Goal: Task Accomplishment & Management: Complete application form

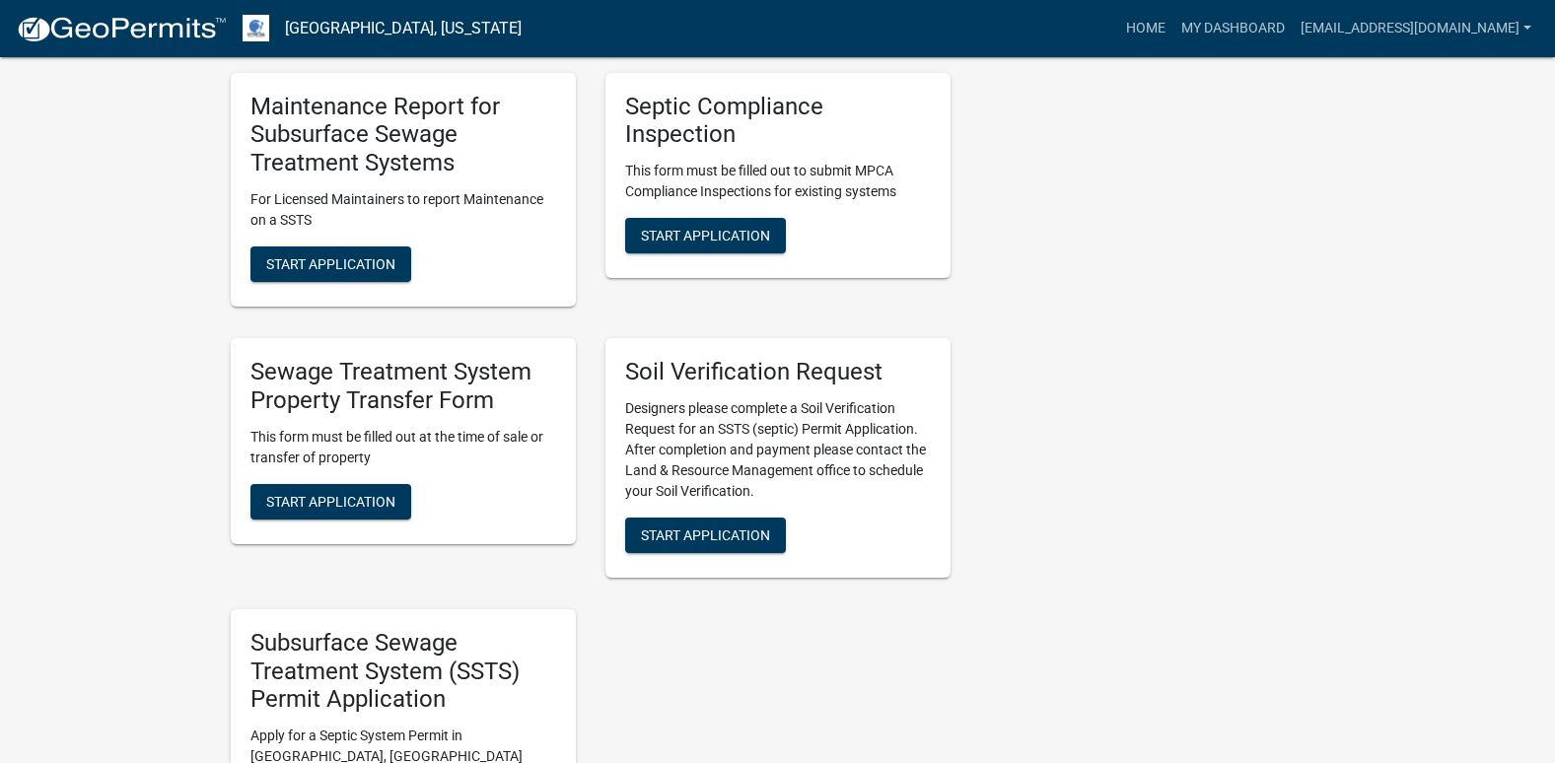
scroll to position [888, 0]
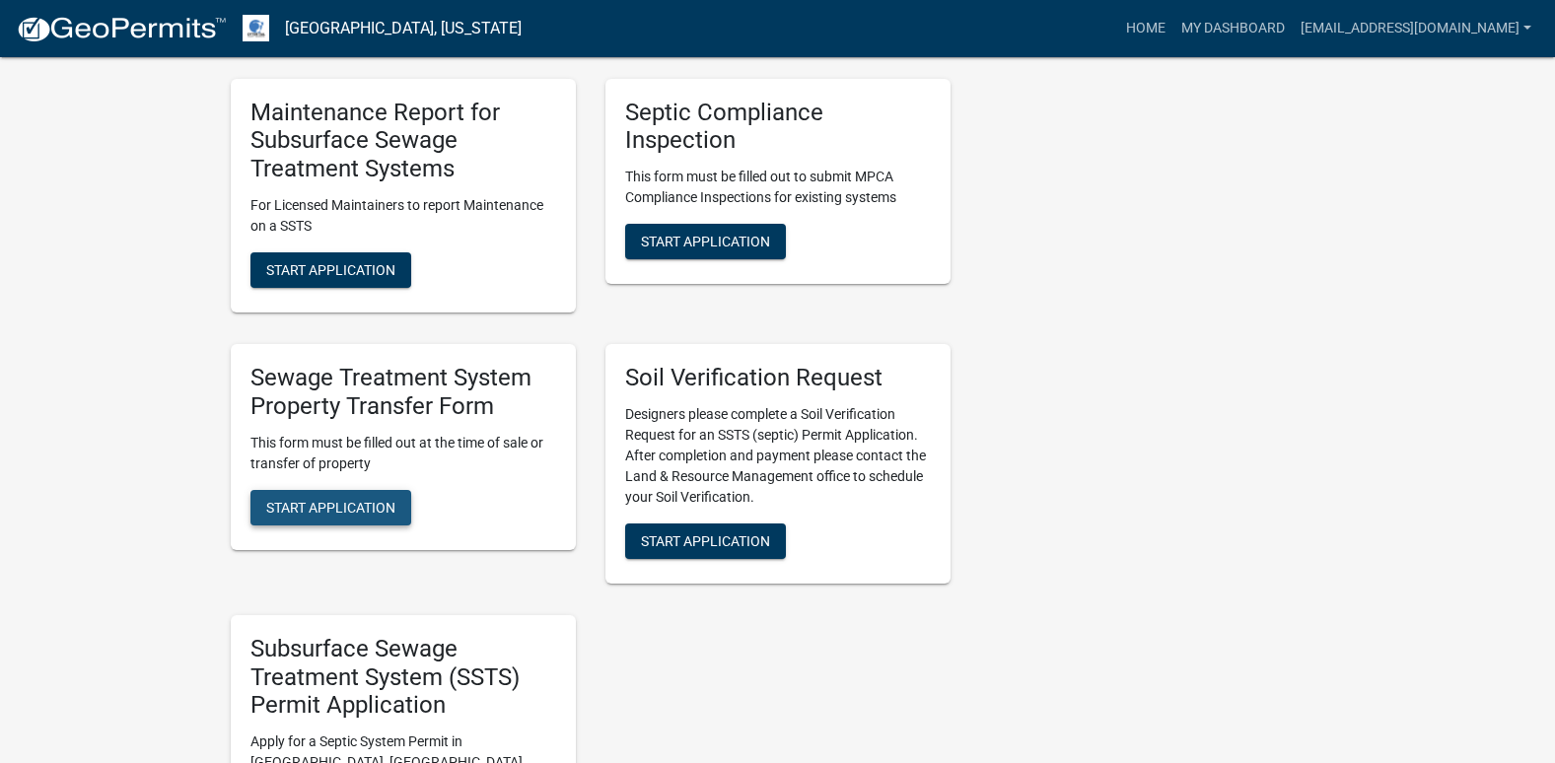
click at [348, 515] on span "Start Application" at bounding box center [330, 507] width 129 height 16
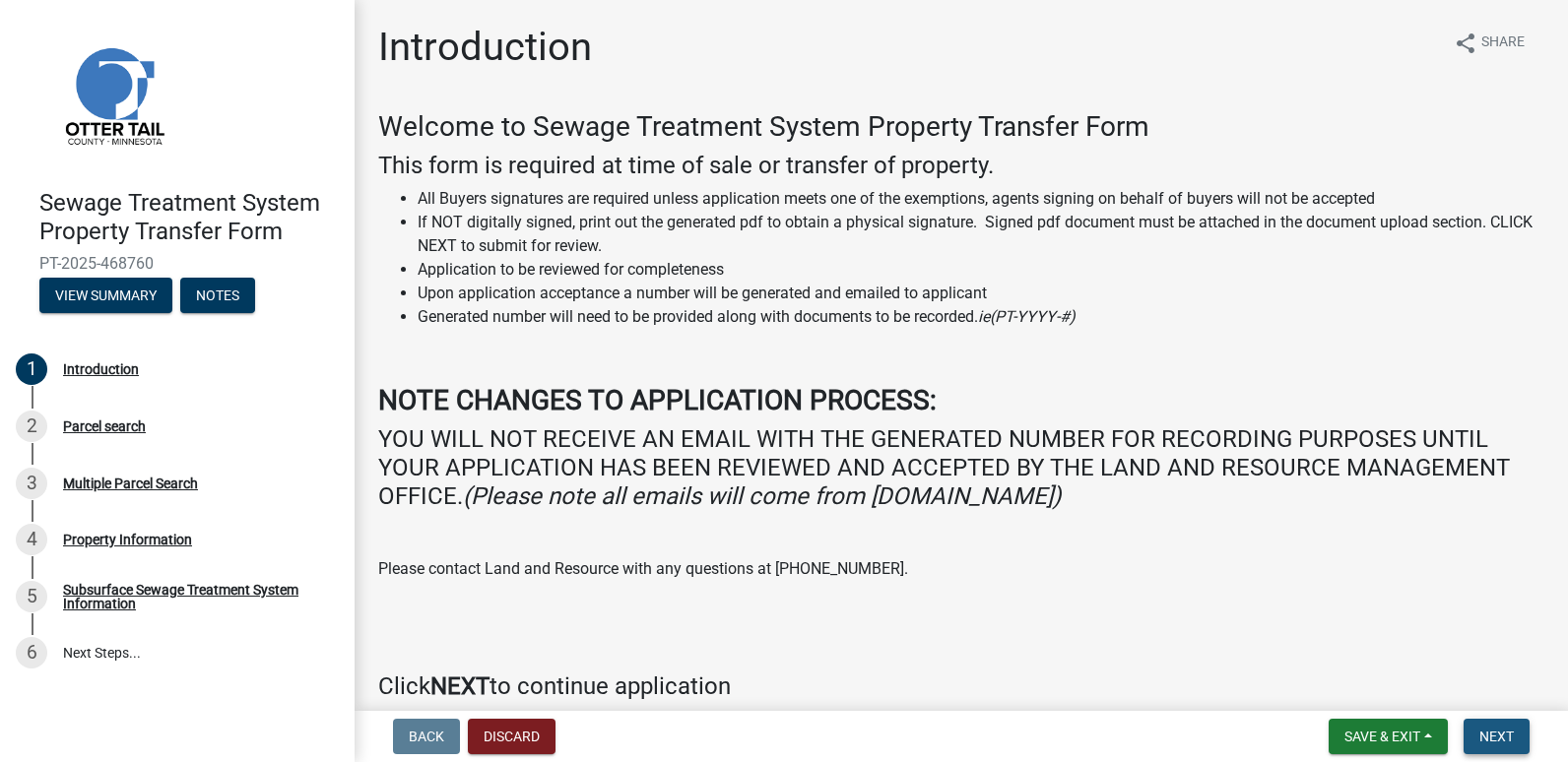
drag, startPoint x: 1488, startPoint y: 731, endPoint x: 1374, endPoint y: 704, distance: 117.2
click at [1476, 732] on button "Next" at bounding box center [1497, 737] width 66 height 36
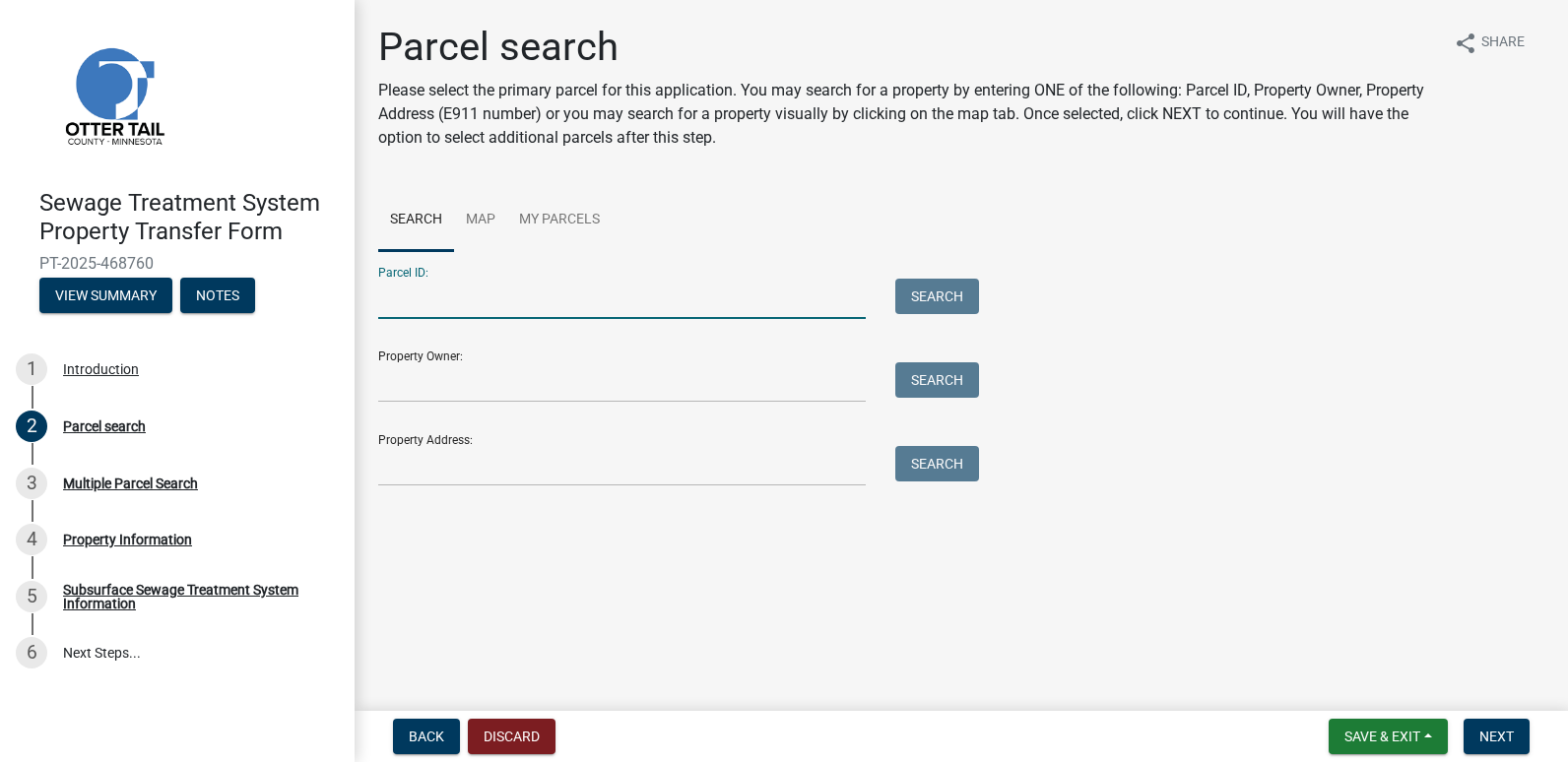
click at [432, 285] on input "Parcel ID:" at bounding box center [622, 299] width 487 height 40
type input "06000190132001"
click at [905, 309] on button "Search" at bounding box center [938, 297] width 84 height 36
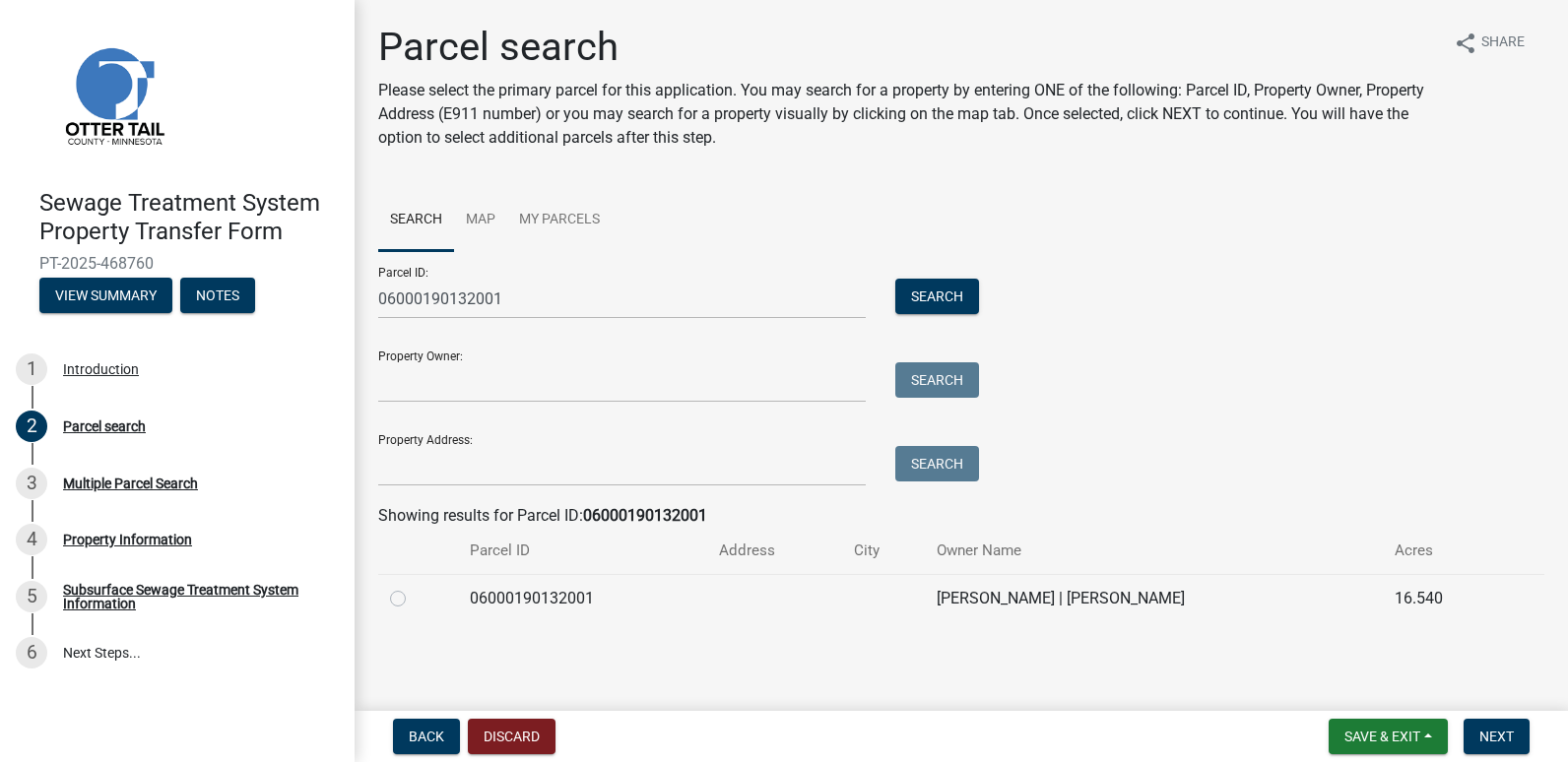
click at [413, 587] on label at bounding box center [413, 587] width 0 height 0
click at [413, 600] on input "radio" at bounding box center [419, 593] width 13 height 13
radio input "true"
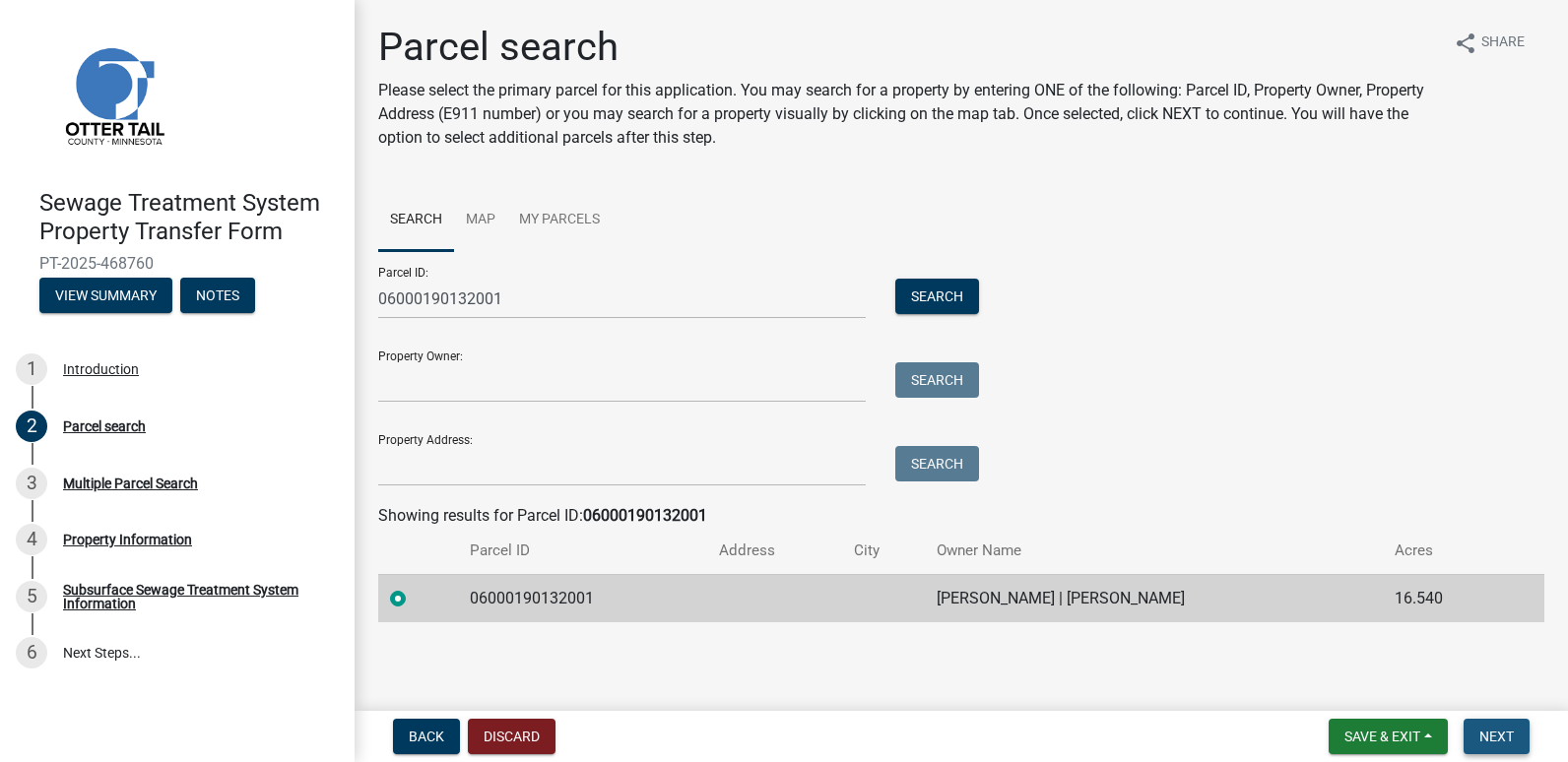
click at [1484, 735] on span "Next" at bounding box center [1496, 737] width 35 height 16
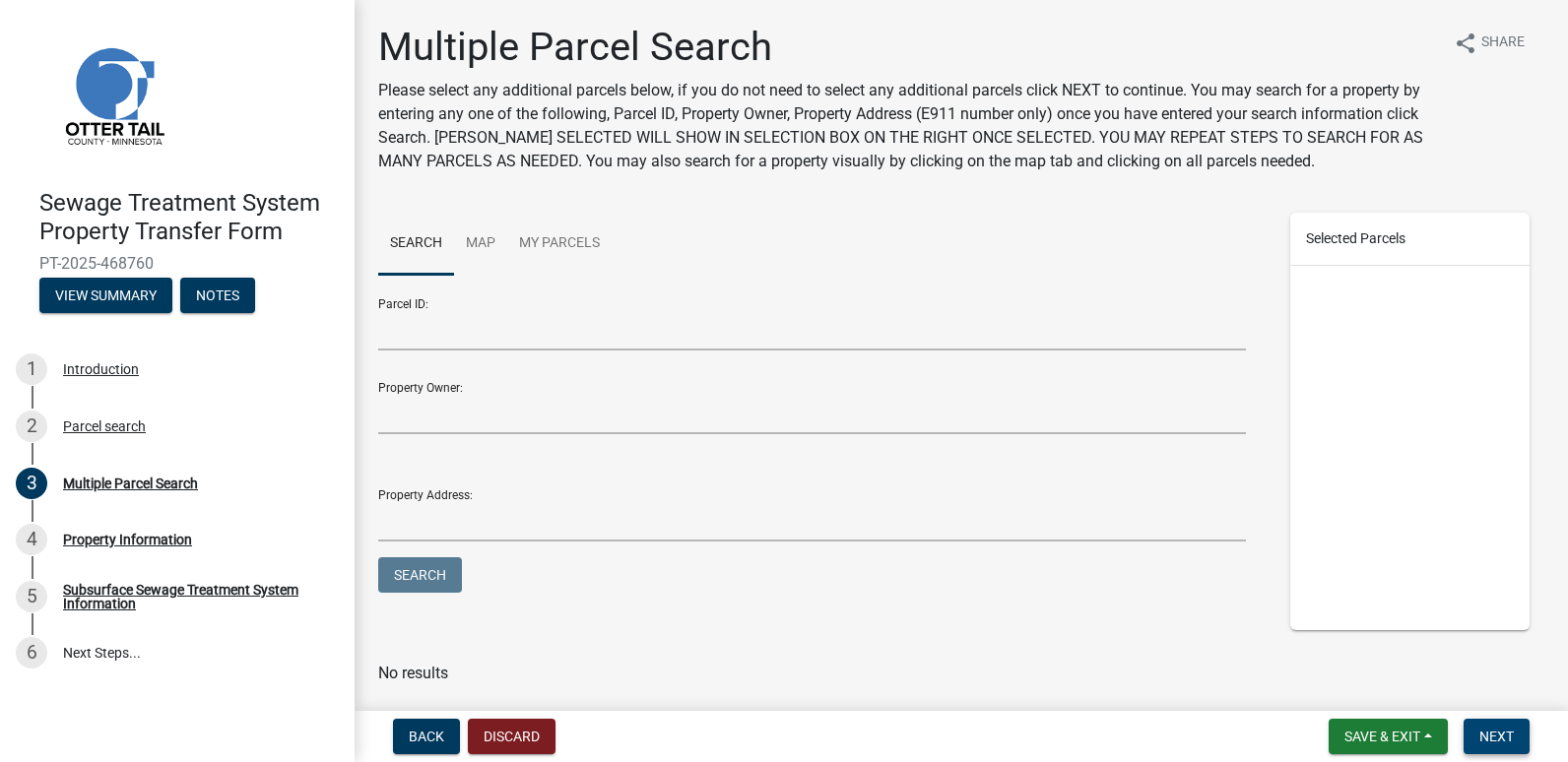
click at [1482, 735] on span "Next" at bounding box center [1496, 737] width 35 height 16
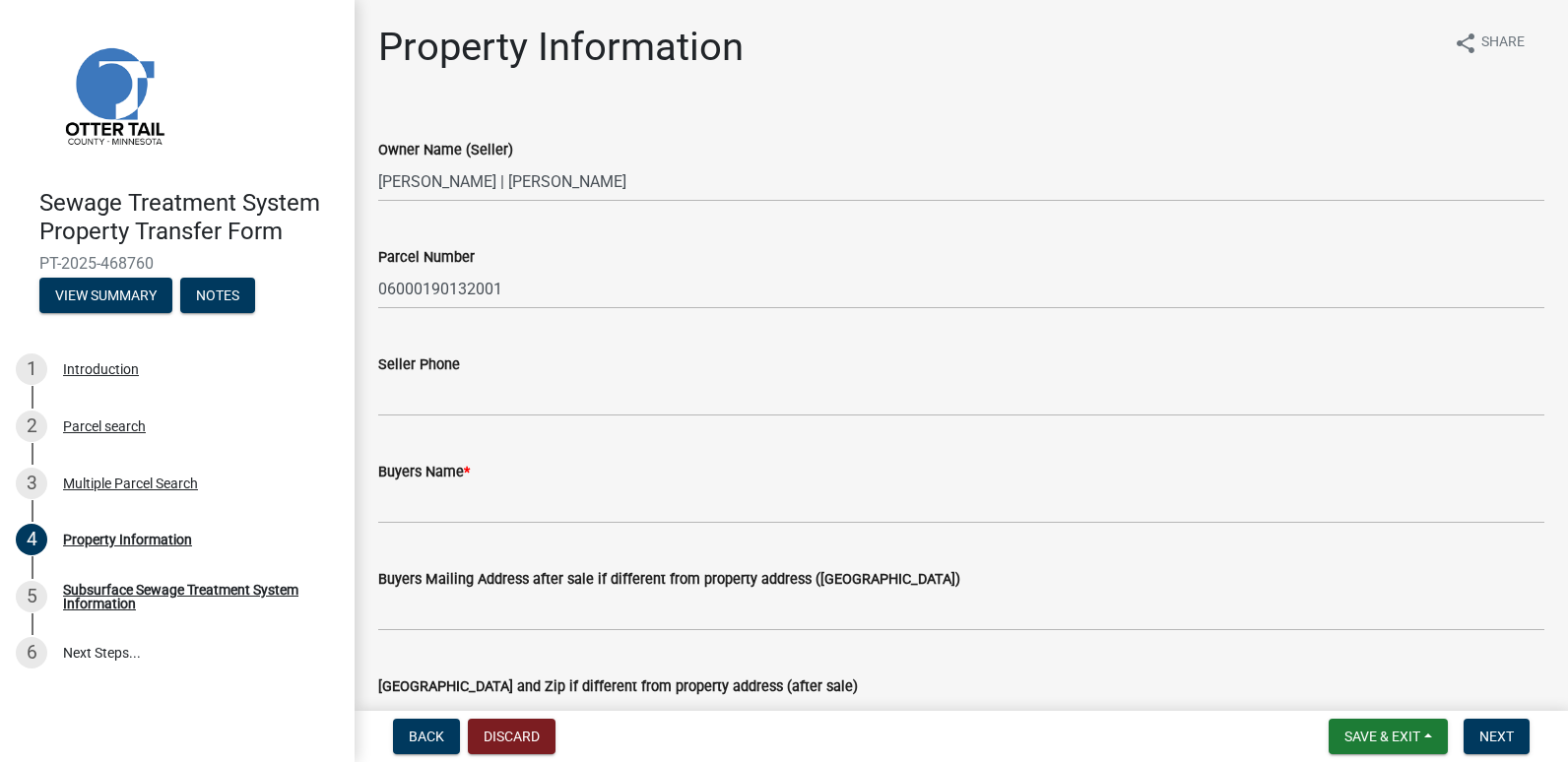
click at [378, 397] on div "Seller Phone" at bounding box center [961, 371] width 1195 height 92
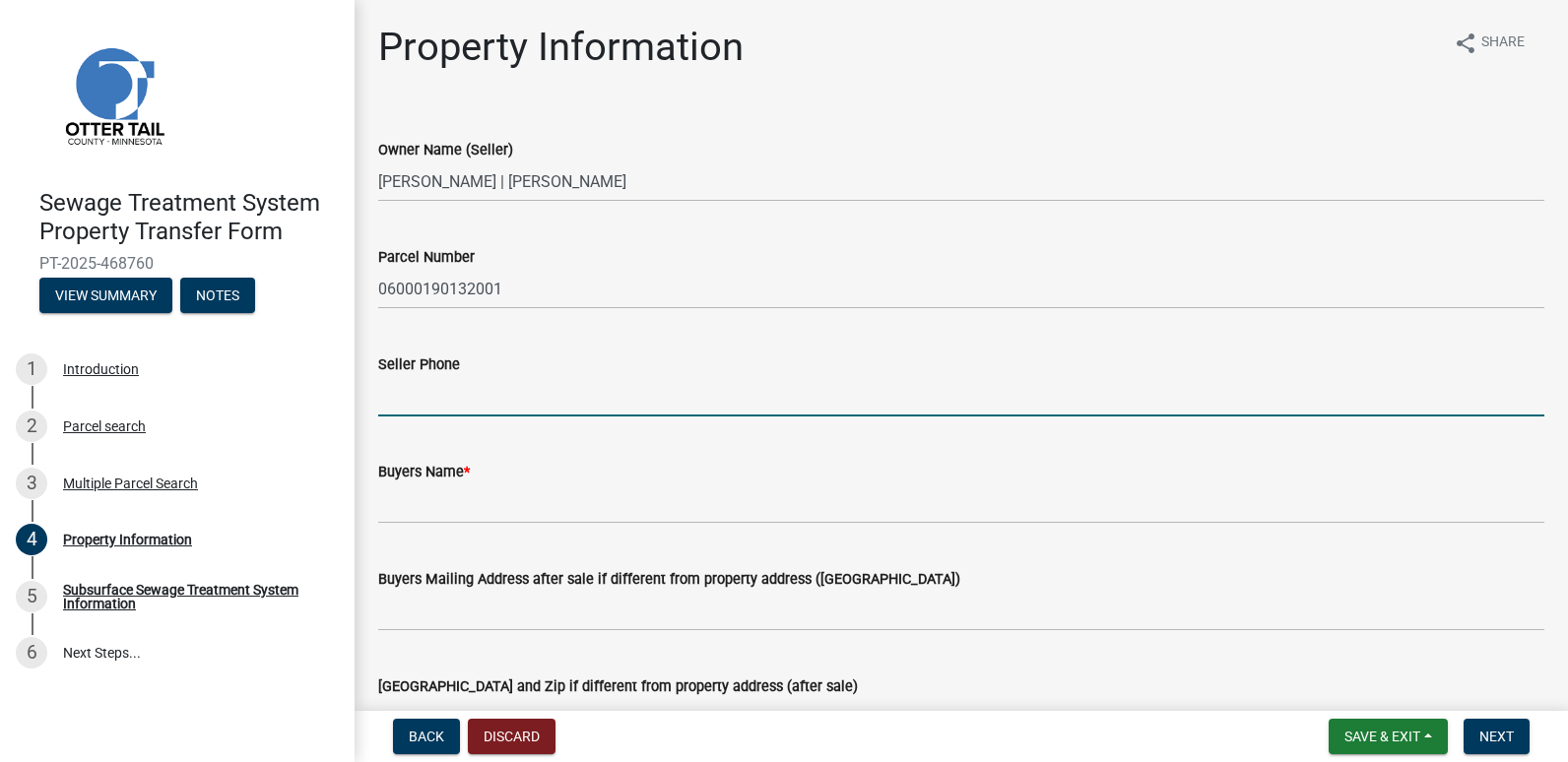
drag, startPoint x: 400, startPoint y: 392, endPoint x: 485, endPoint y: 405, distance: 86.0
click at [400, 392] on input "Seller Phone" at bounding box center [962, 396] width 1167 height 40
type input "2187393656"
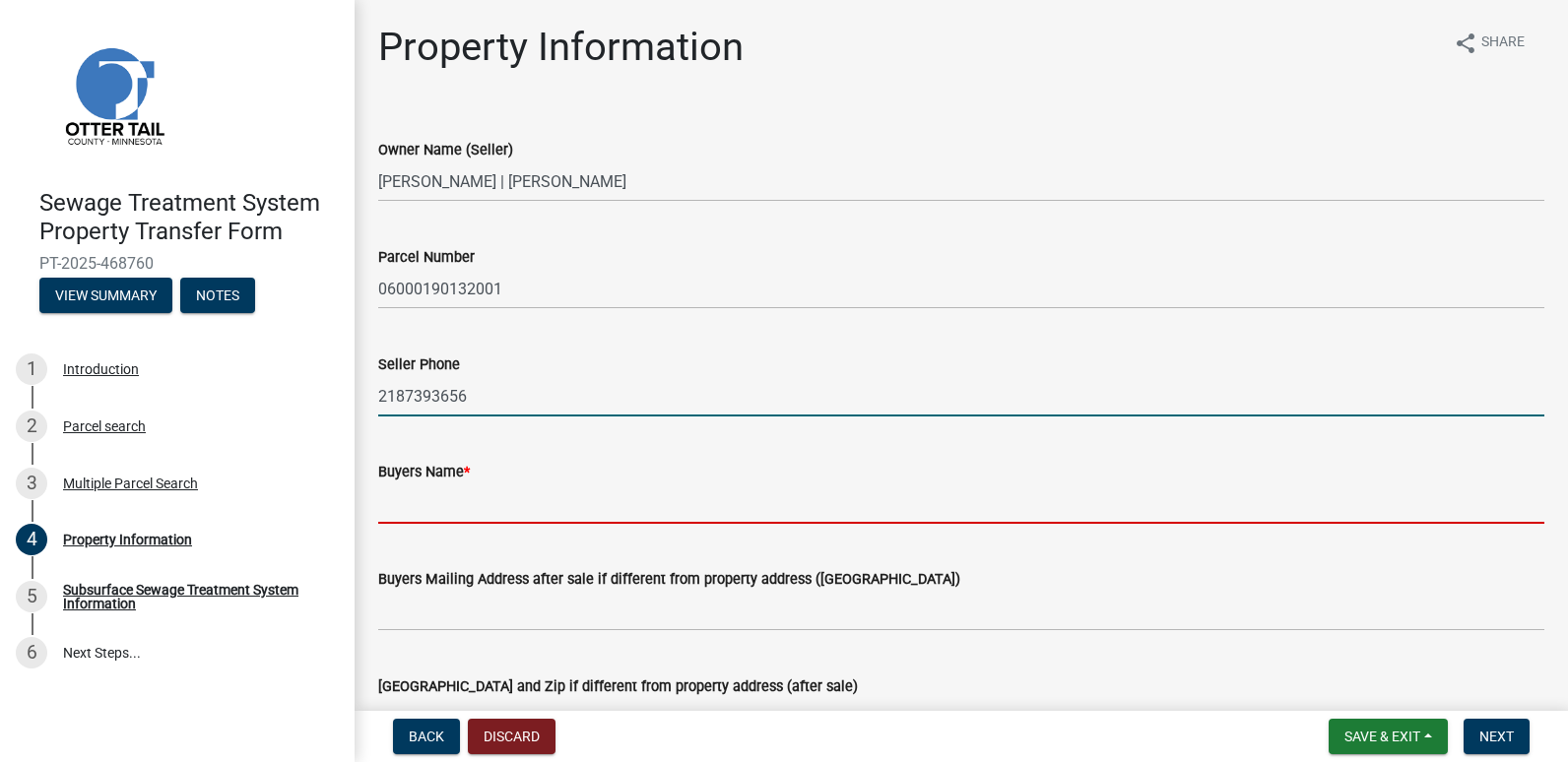
click at [399, 502] on input "Buyers Name *" at bounding box center [962, 503] width 1167 height 40
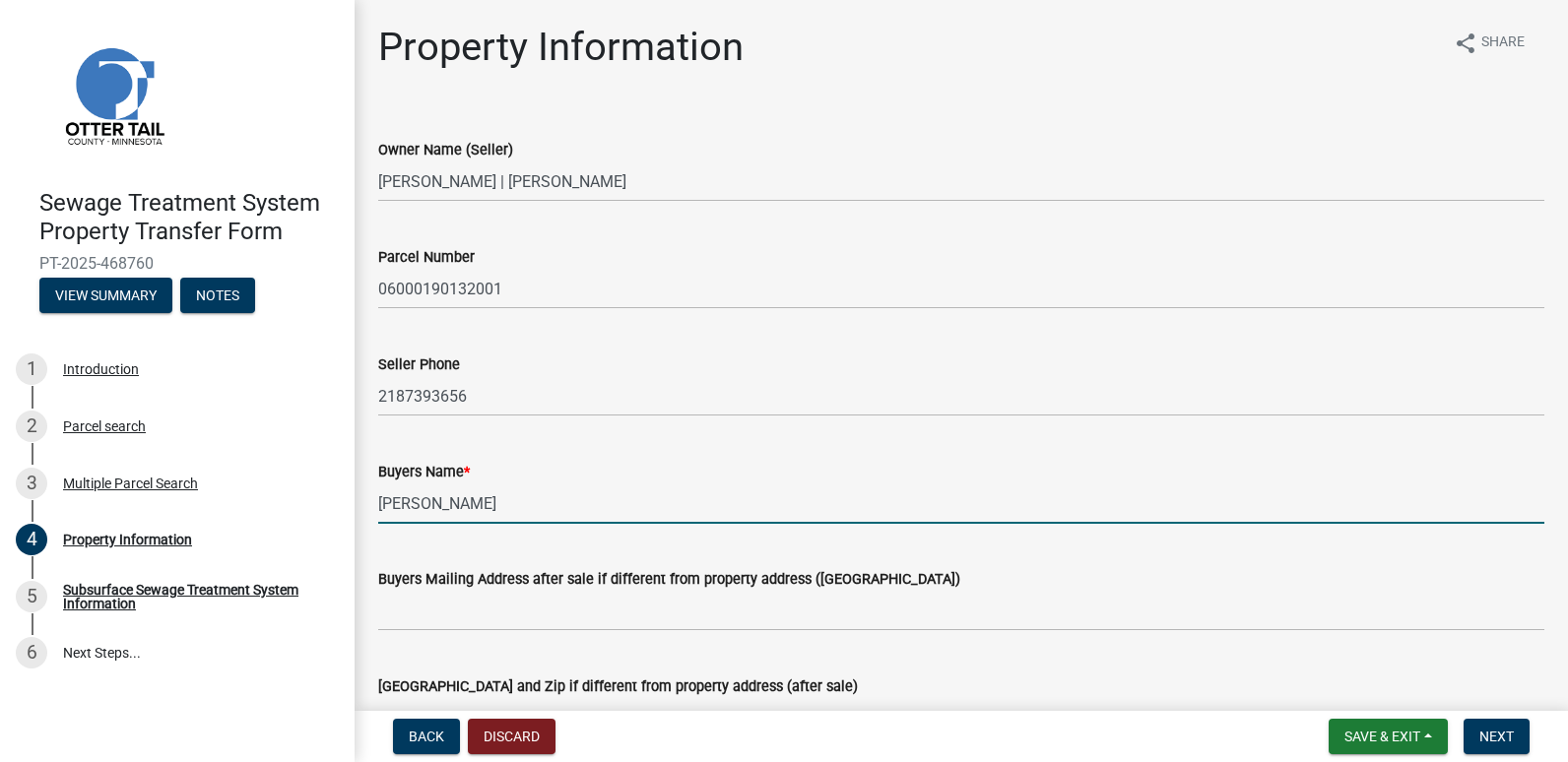
type input "Crista L. Smith"
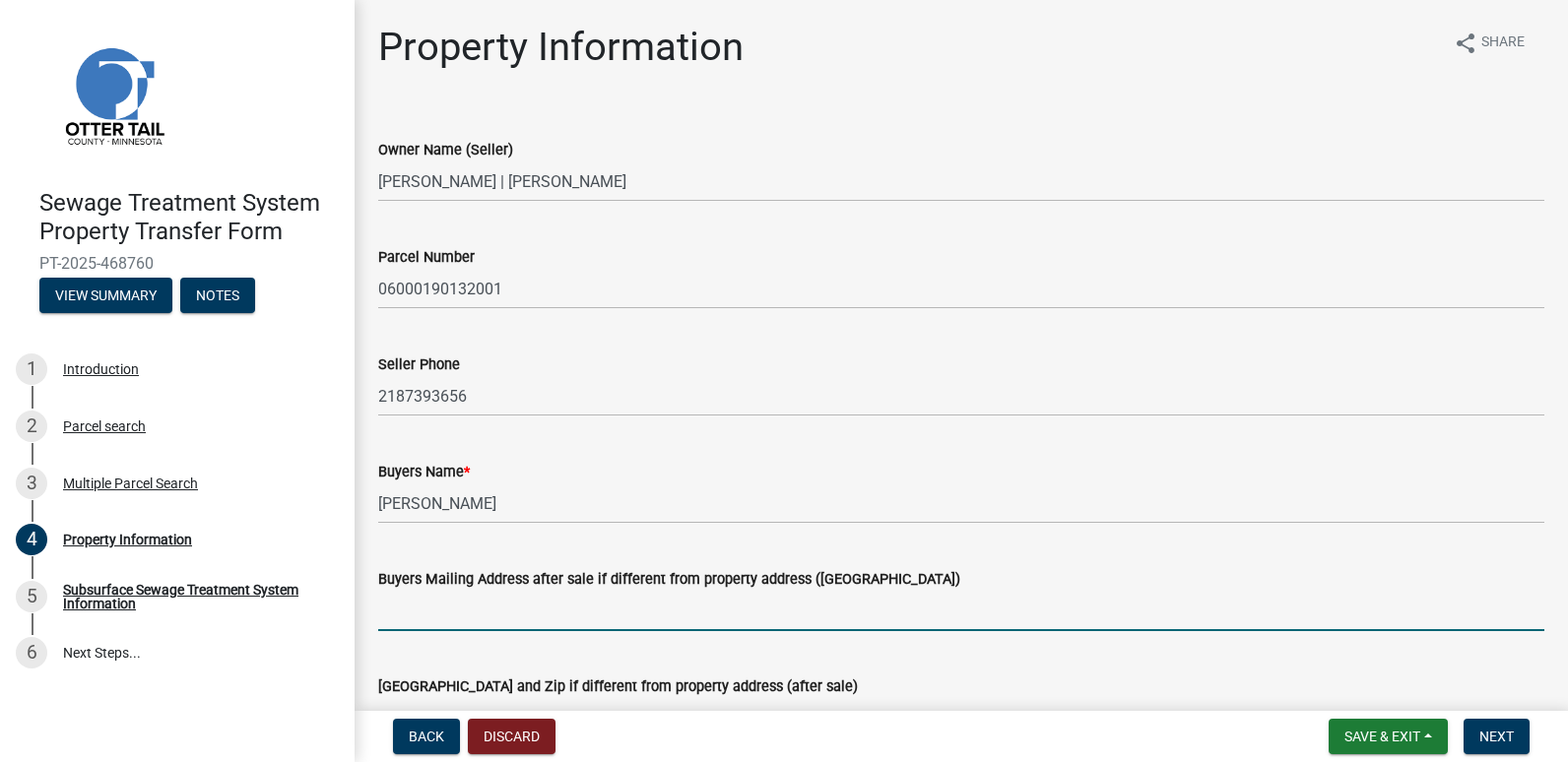
click at [398, 607] on input "Buyers Mailing Address after sale if different from property address ([GEOGRAPH…" at bounding box center [962, 611] width 1167 height 40
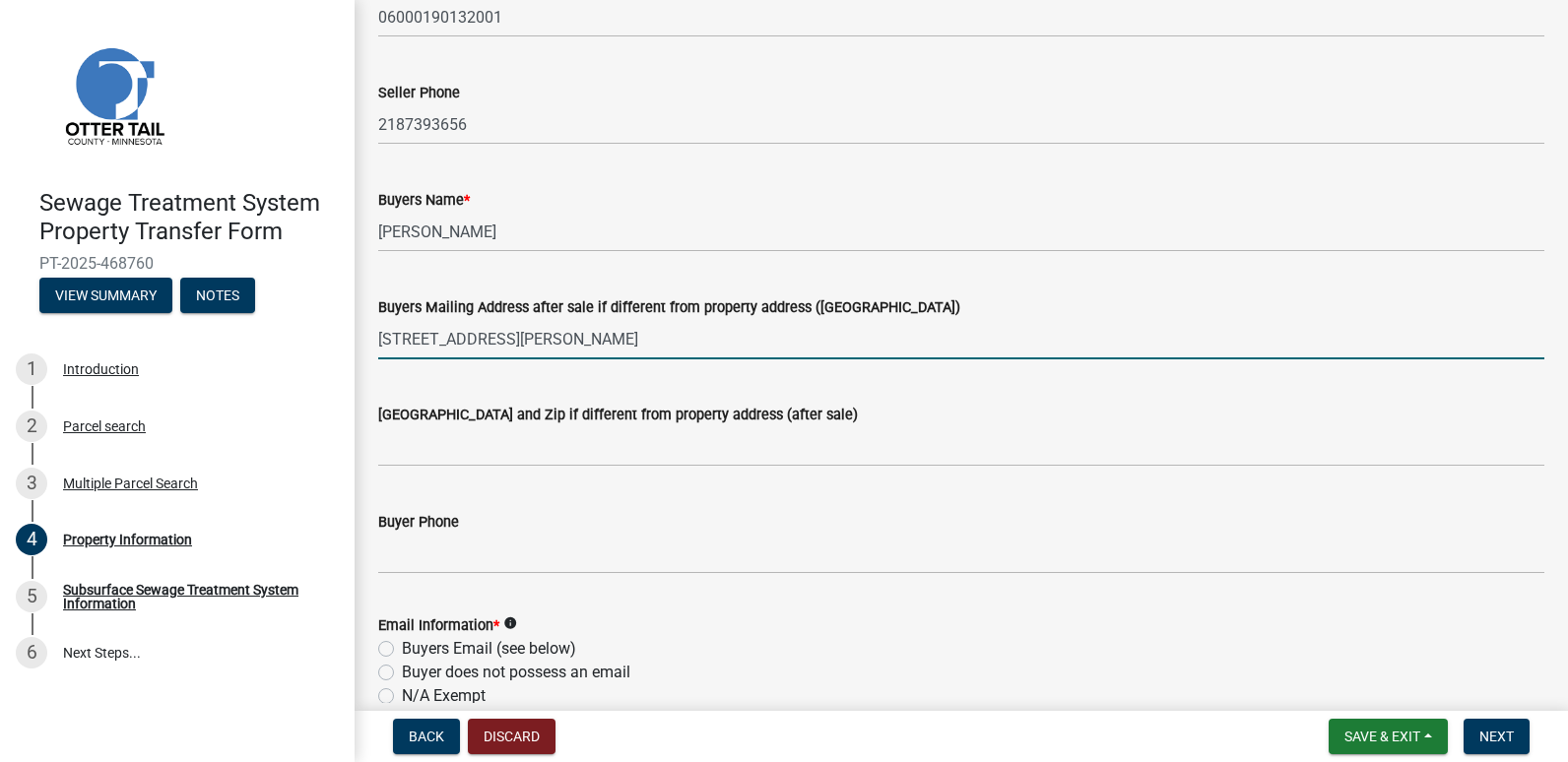
scroll to position [296, 0]
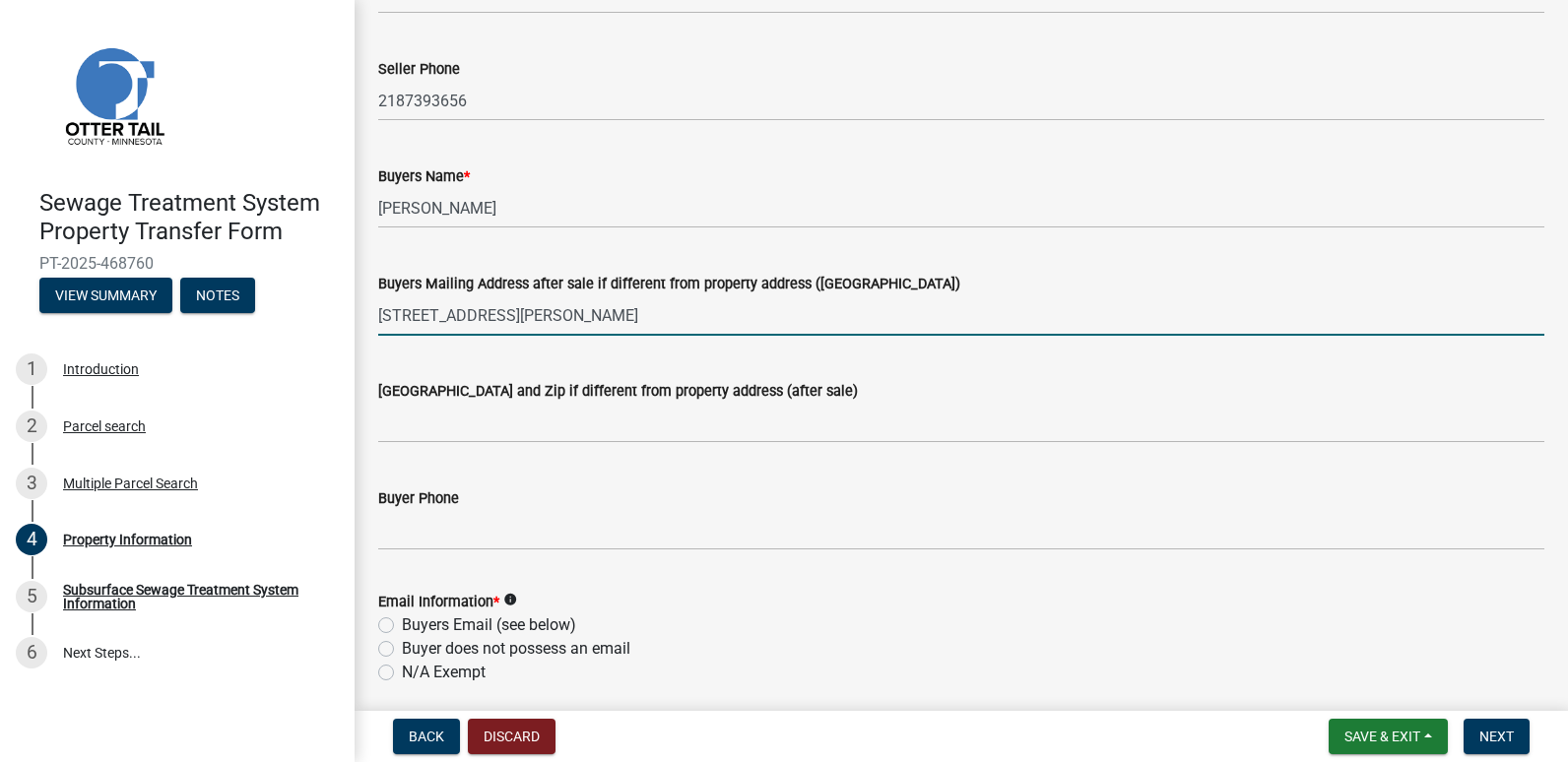
type input "672 Emmy Lane"
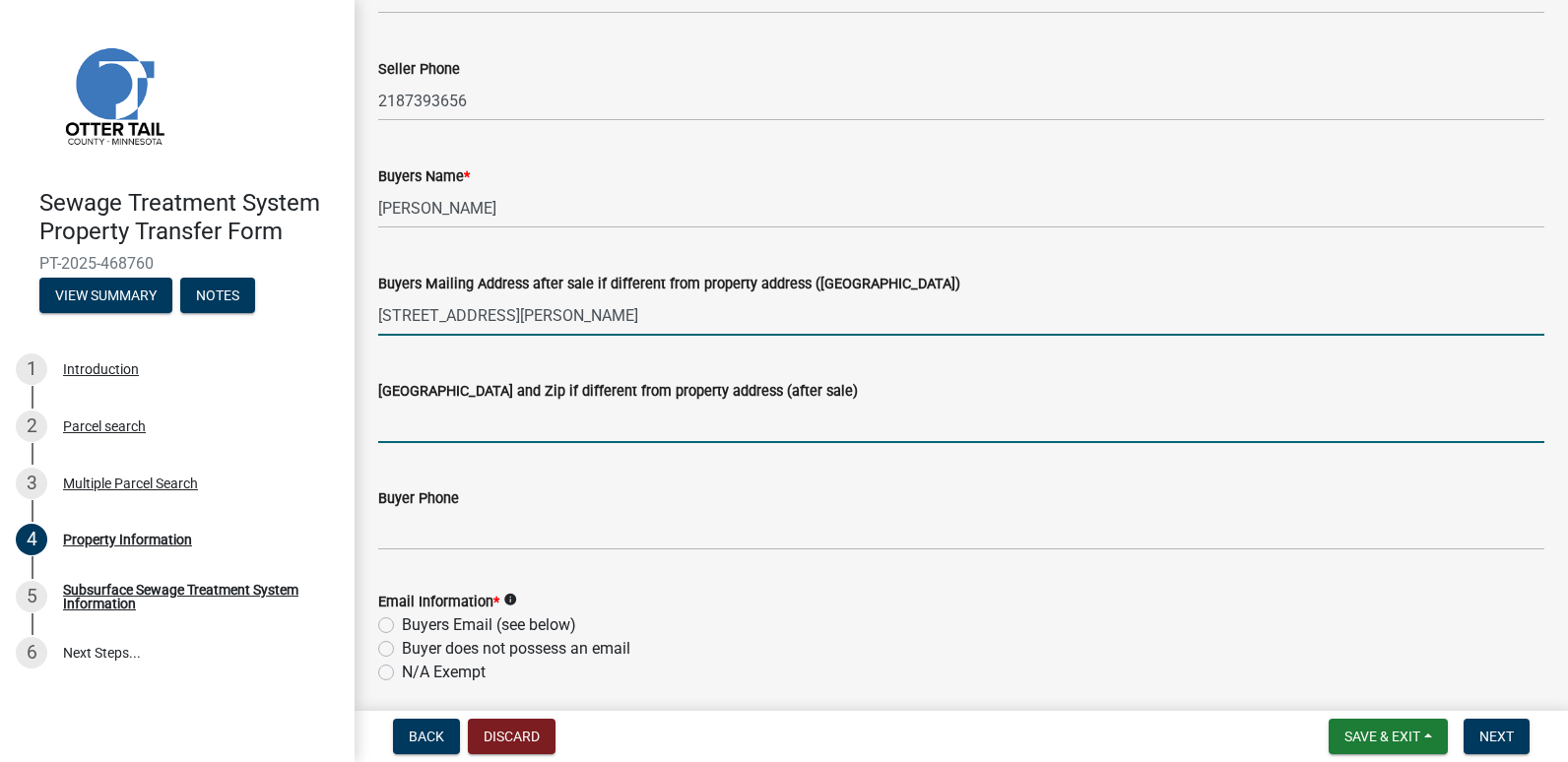
click at [388, 425] on input "[GEOGRAPHIC_DATA] and Zip if different from property address (after sale)" at bounding box center [962, 422] width 1167 height 40
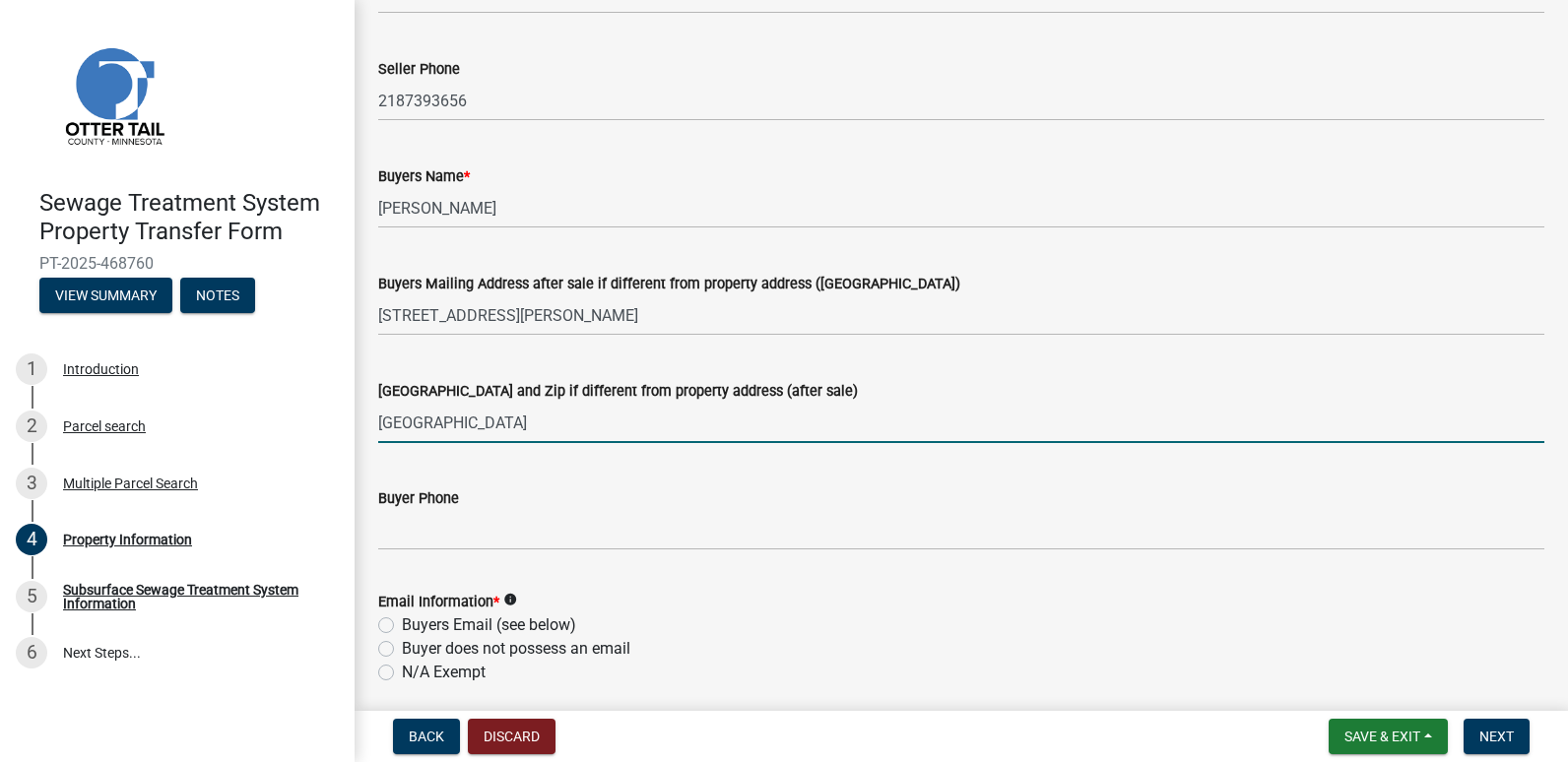
type input "Hanover, MN 55341"
click at [380, 676] on div "Email Information * info Buyers Email (see below) Buyer does not possess an ema…" at bounding box center [961, 625] width 1195 height 118
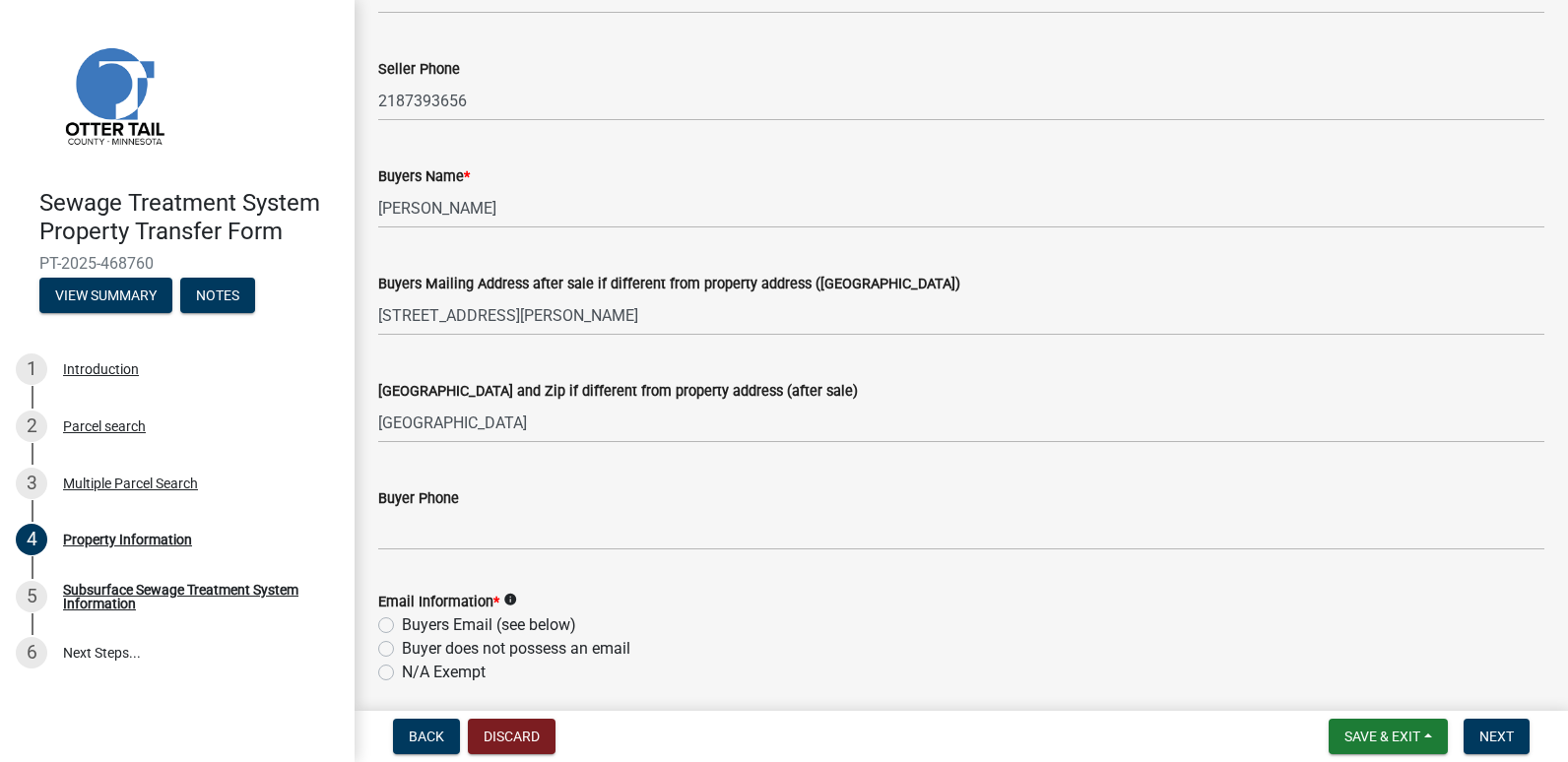
click at [401, 674] on label "N/A Exempt" at bounding box center [443, 673] width 84 height 24
click at [401, 674] on input "N/A Exempt" at bounding box center [407, 667] width 13 height 13
radio input "true"
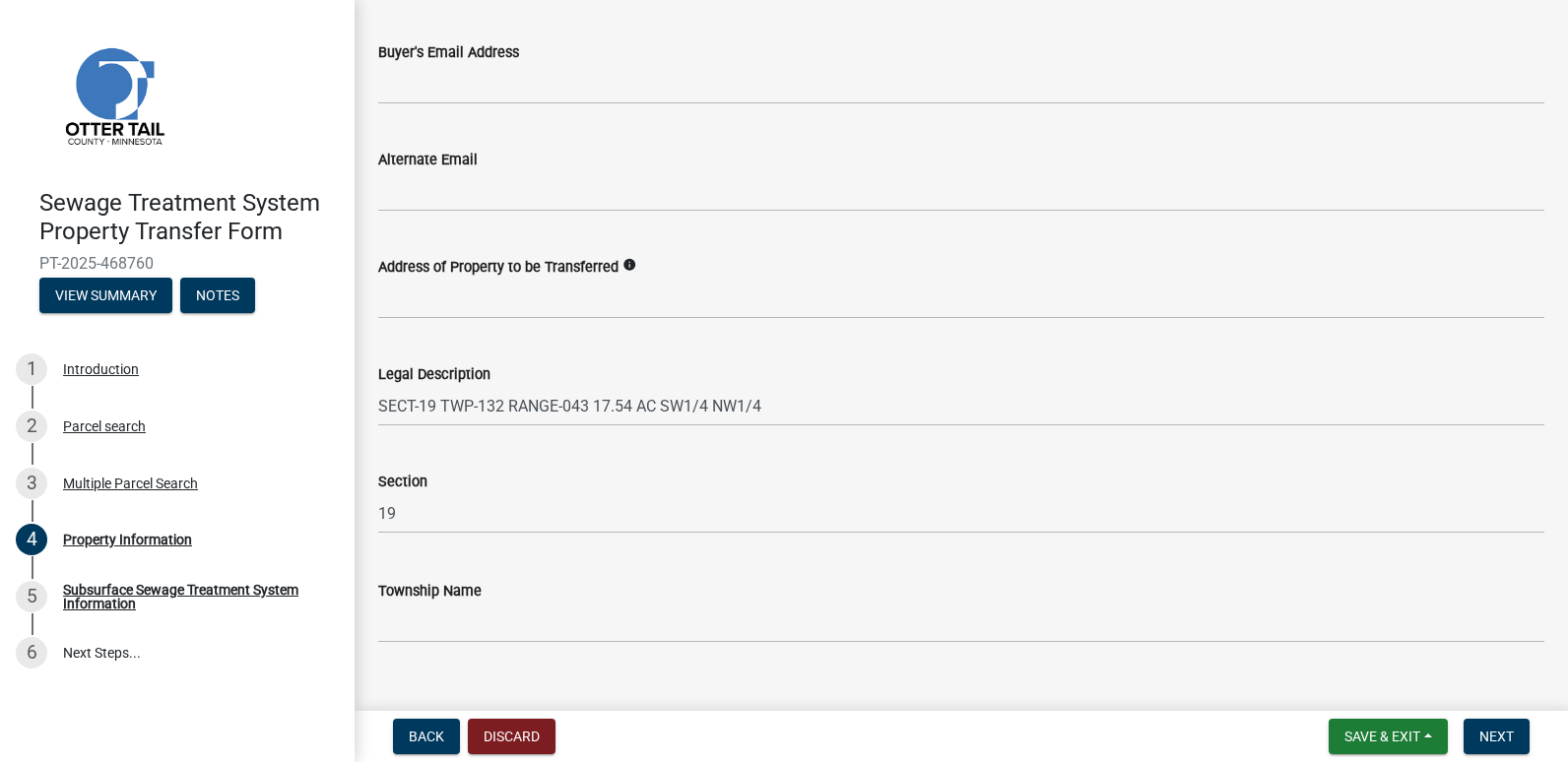
scroll to position [1018, 0]
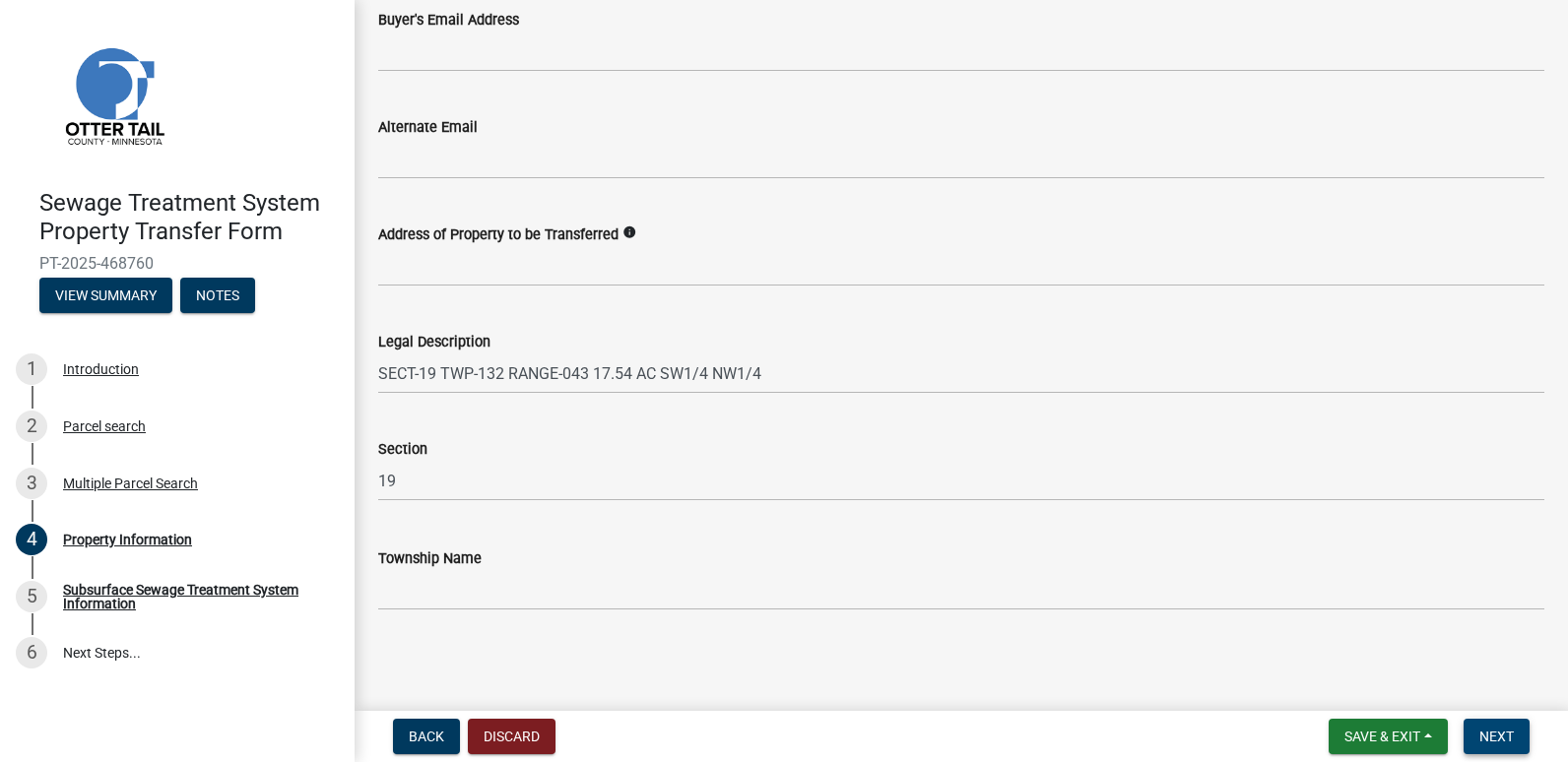
click at [1499, 735] on span "Next" at bounding box center [1496, 737] width 35 height 16
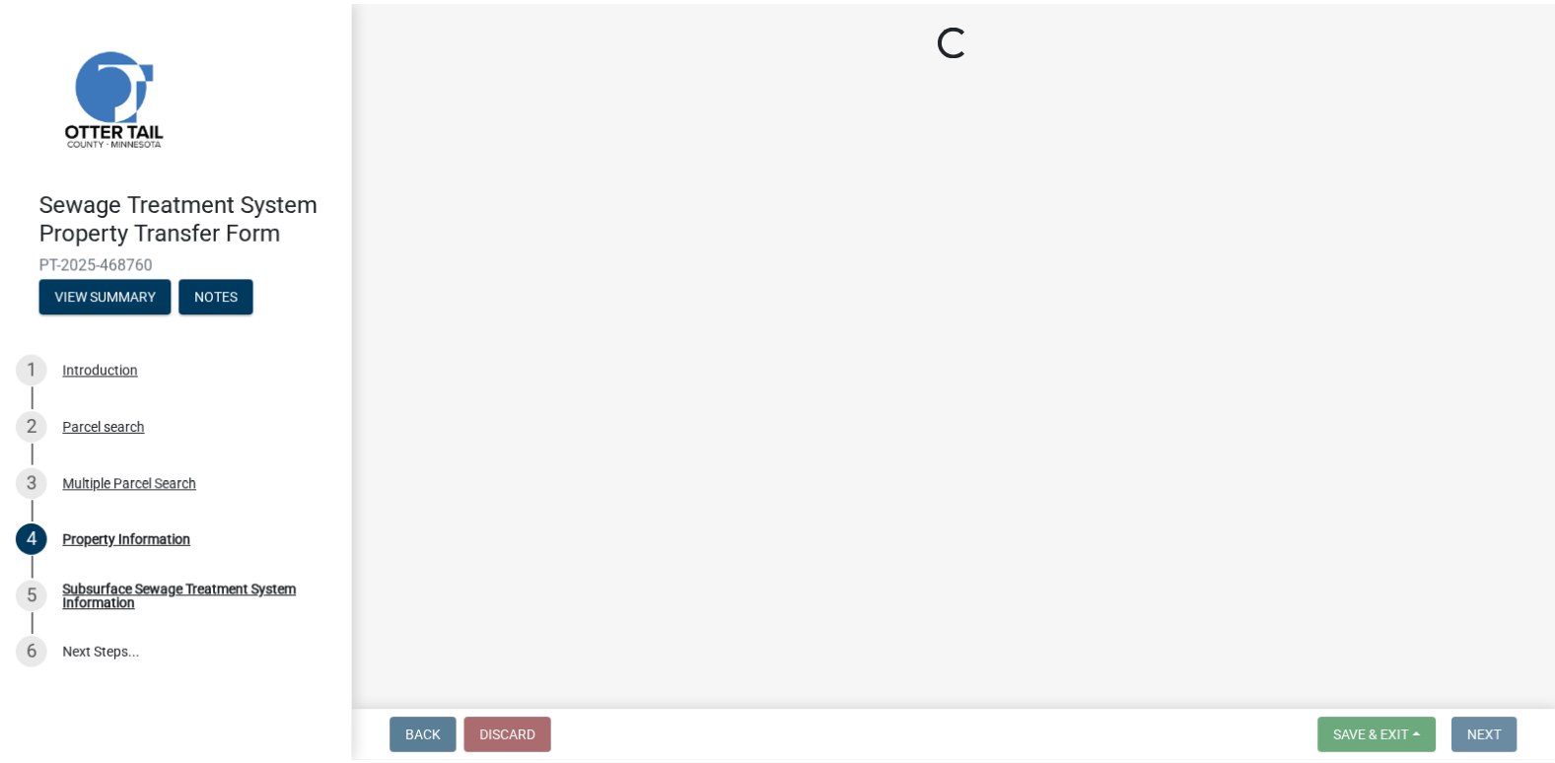
scroll to position [0, 0]
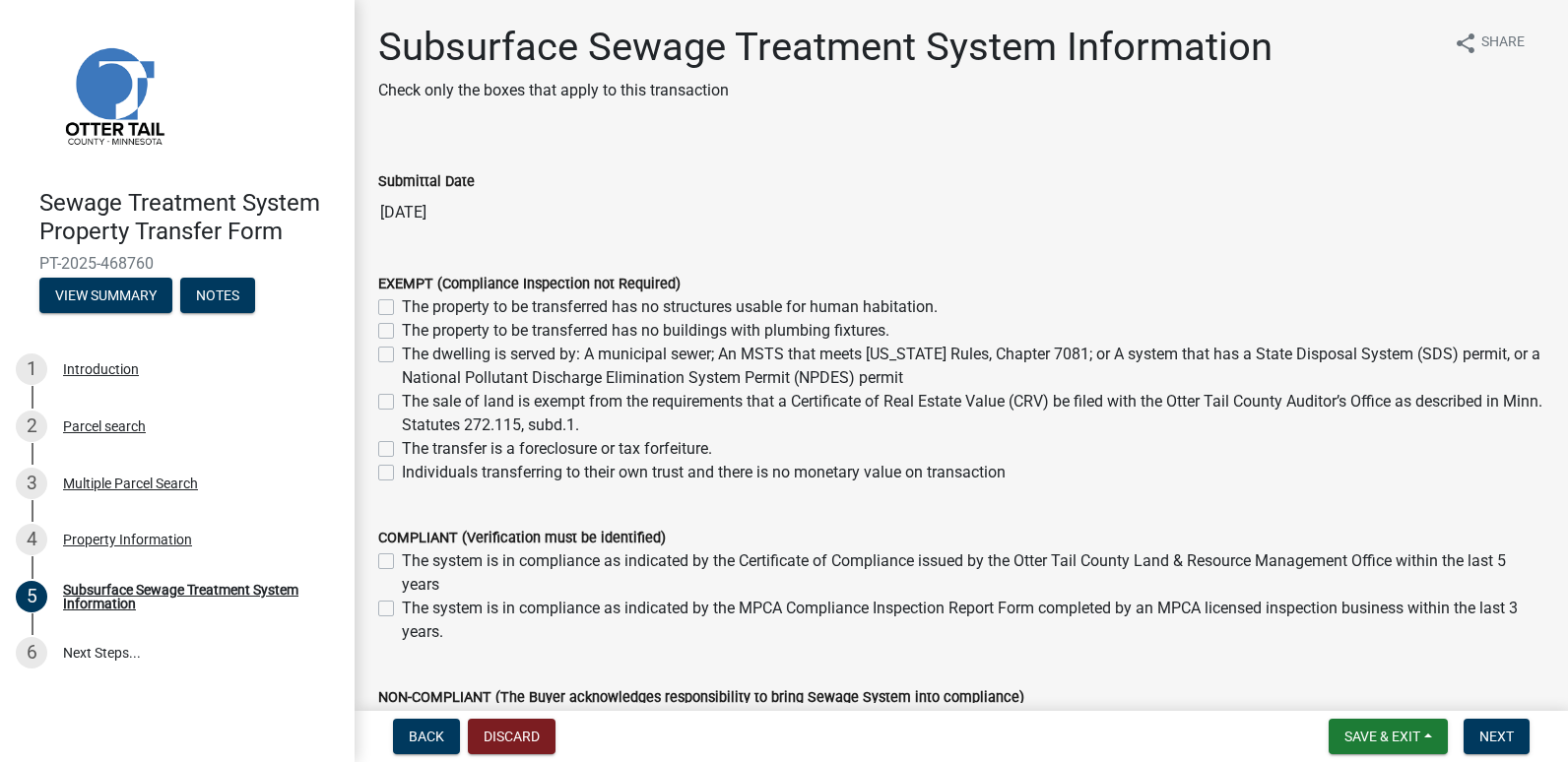
click at [401, 396] on label "The sale of land is exempt from the requirements that a Certificate of Real Est…" at bounding box center [973, 413] width 1143 height 47
click at [401, 396] on input "The sale of land is exempt from the requirements that a Certificate of Real Est…" at bounding box center [407, 396] width 13 height 13
checkbox input "true"
checkbox input "false"
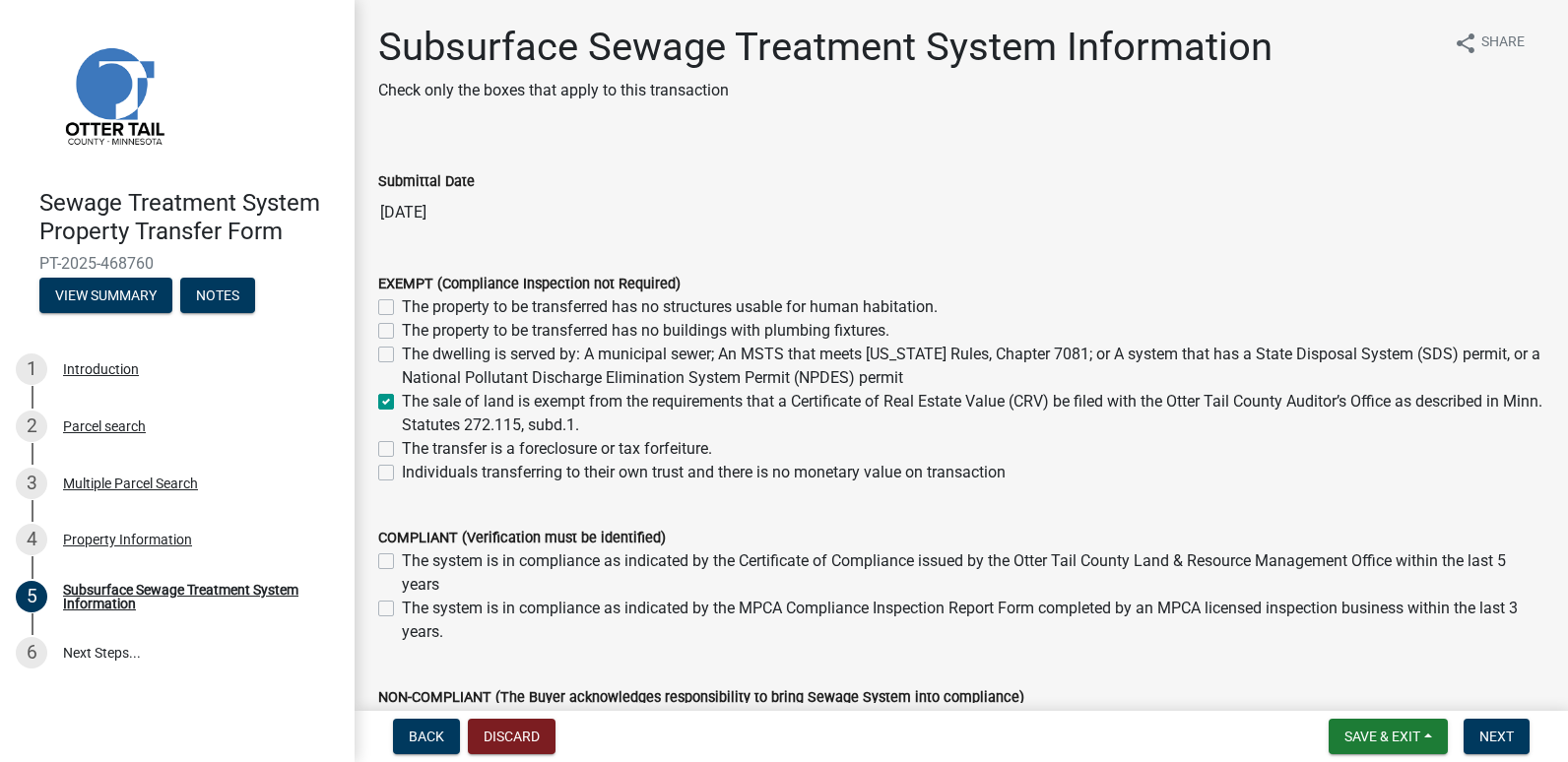
checkbox input "false"
checkbox input "true"
checkbox input "false"
click at [1480, 733] on span "Next" at bounding box center [1496, 737] width 35 height 16
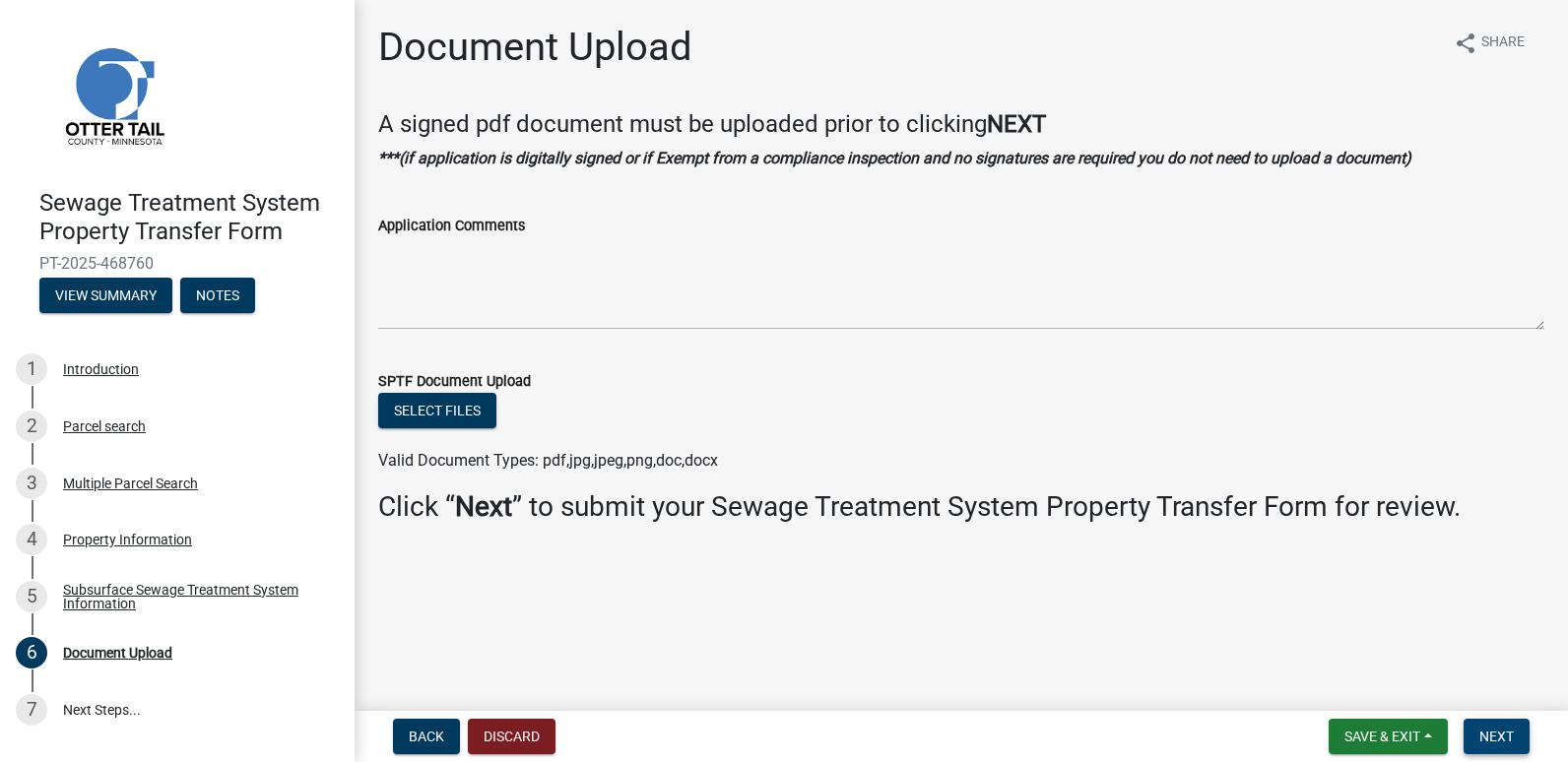
click at [1507, 731] on span "Next" at bounding box center [1496, 737] width 35 height 16
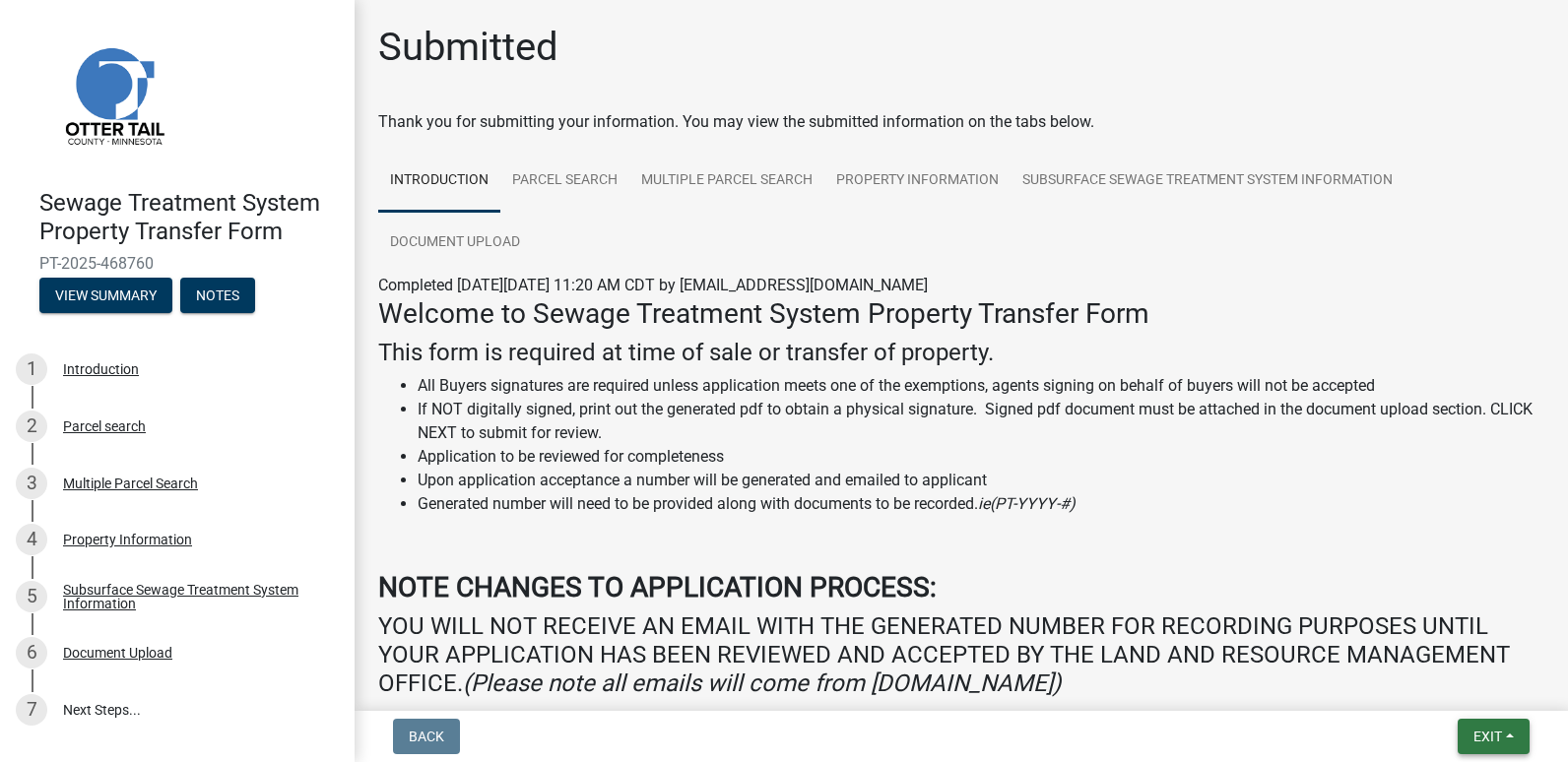
click at [1476, 727] on button "Exit" at bounding box center [1494, 737] width 72 height 36
click at [1437, 684] on button "Save & Exit" at bounding box center [1451, 685] width 158 height 47
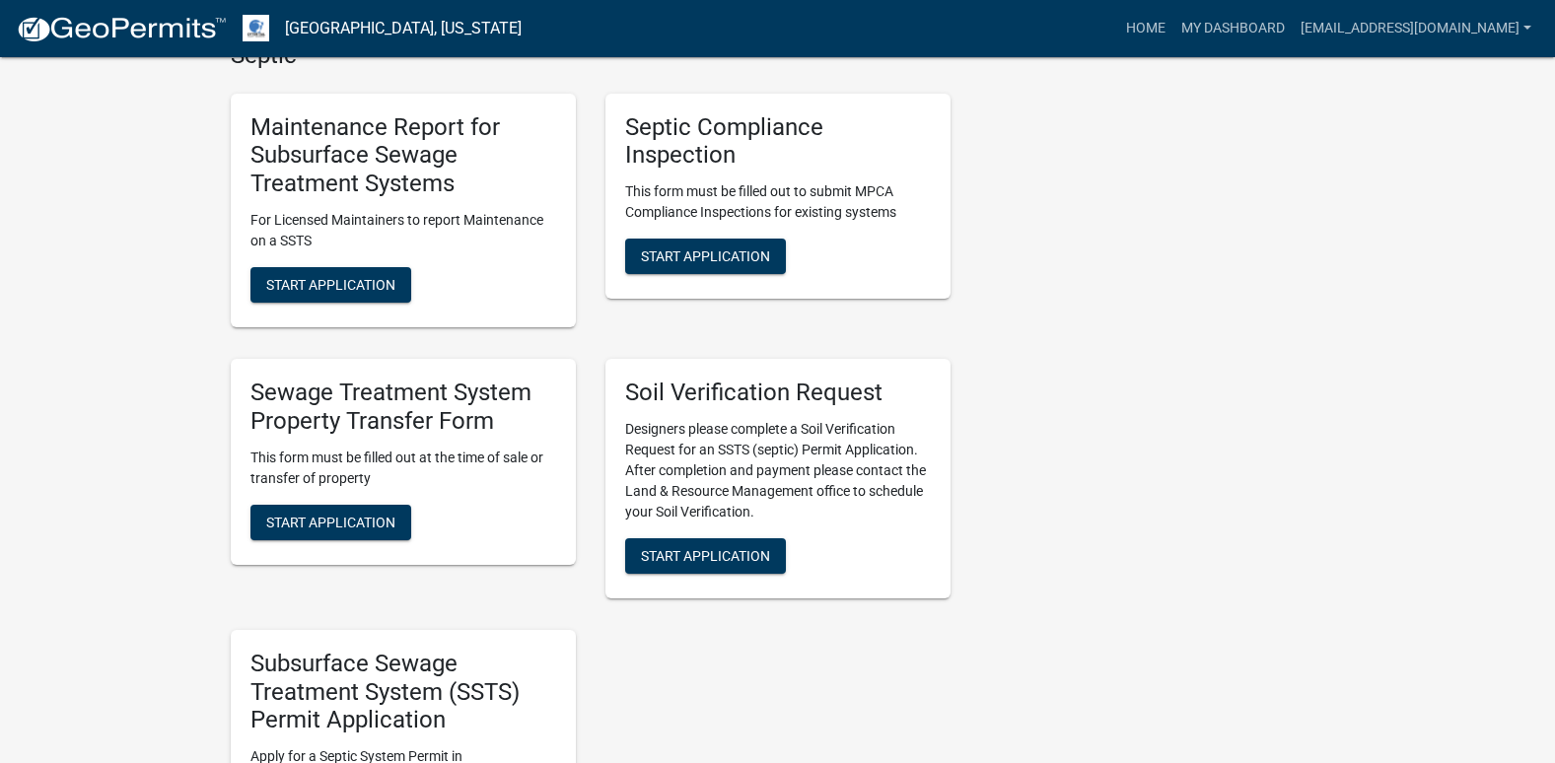
scroll to position [888, 0]
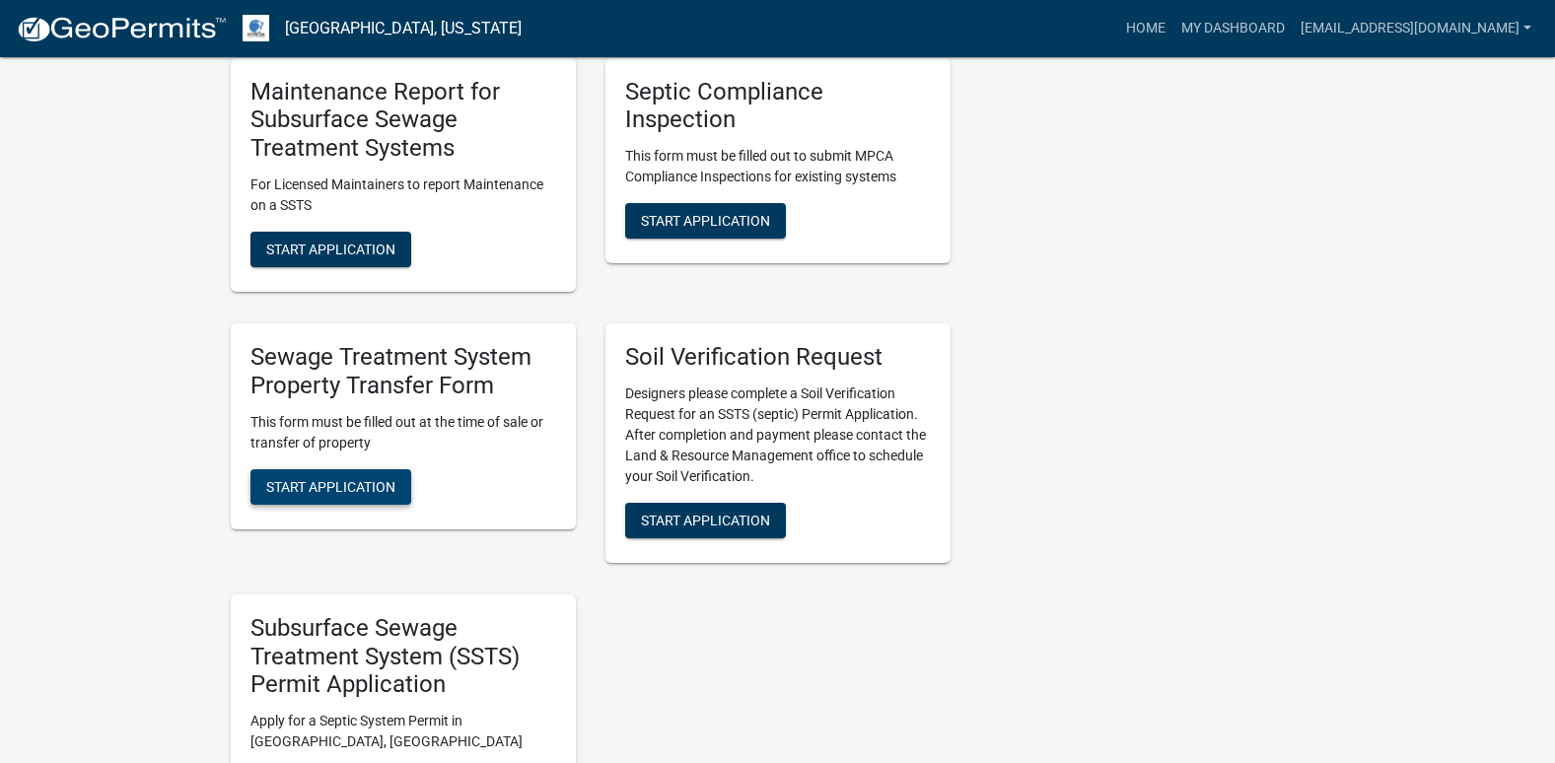
click at [354, 491] on span "Start Application" at bounding box center [330, 486] width 129 height 16
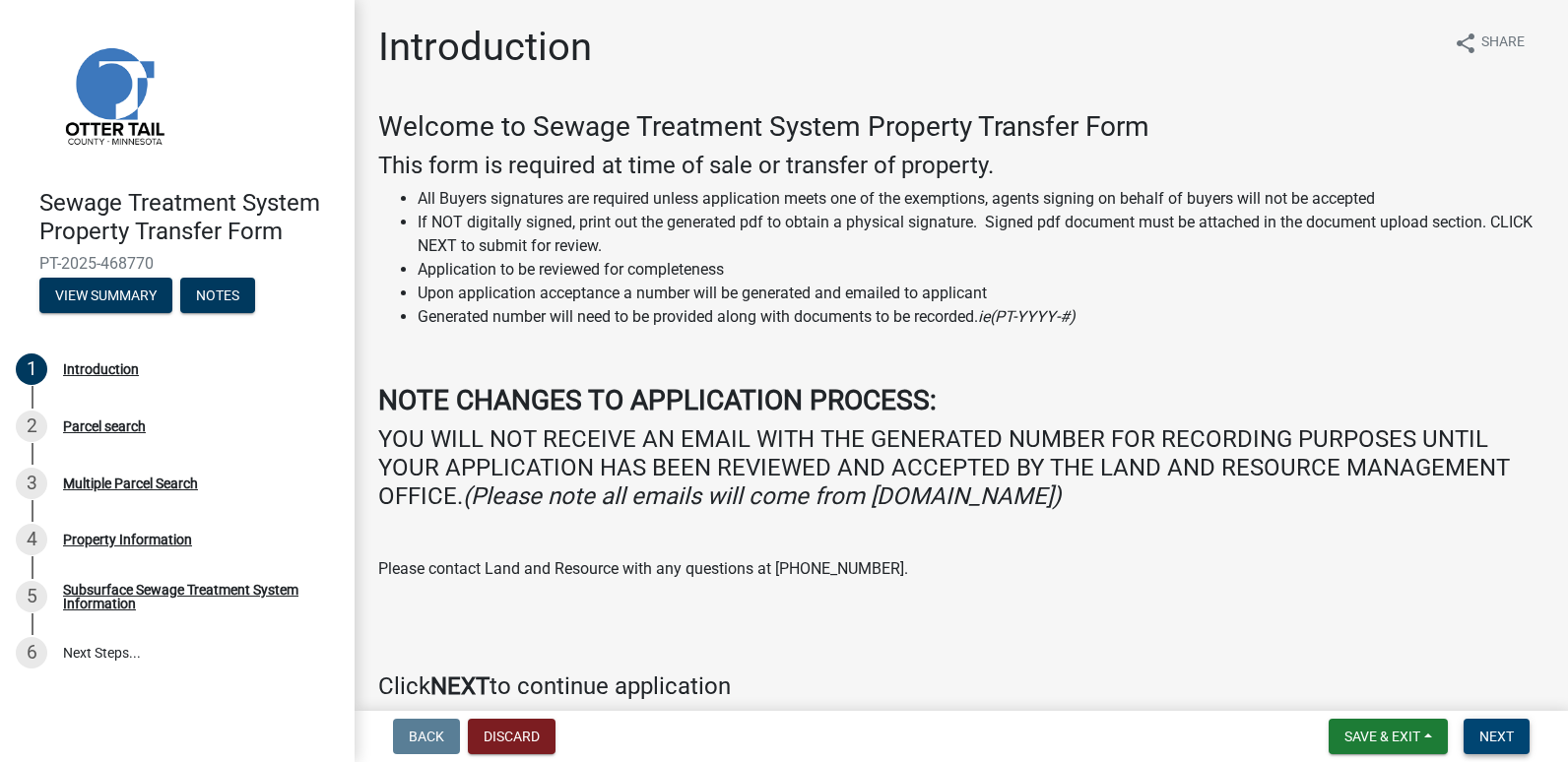
click at [1487, 734] on span "Next" at bounding box center [1496, 737] width 35 height 16
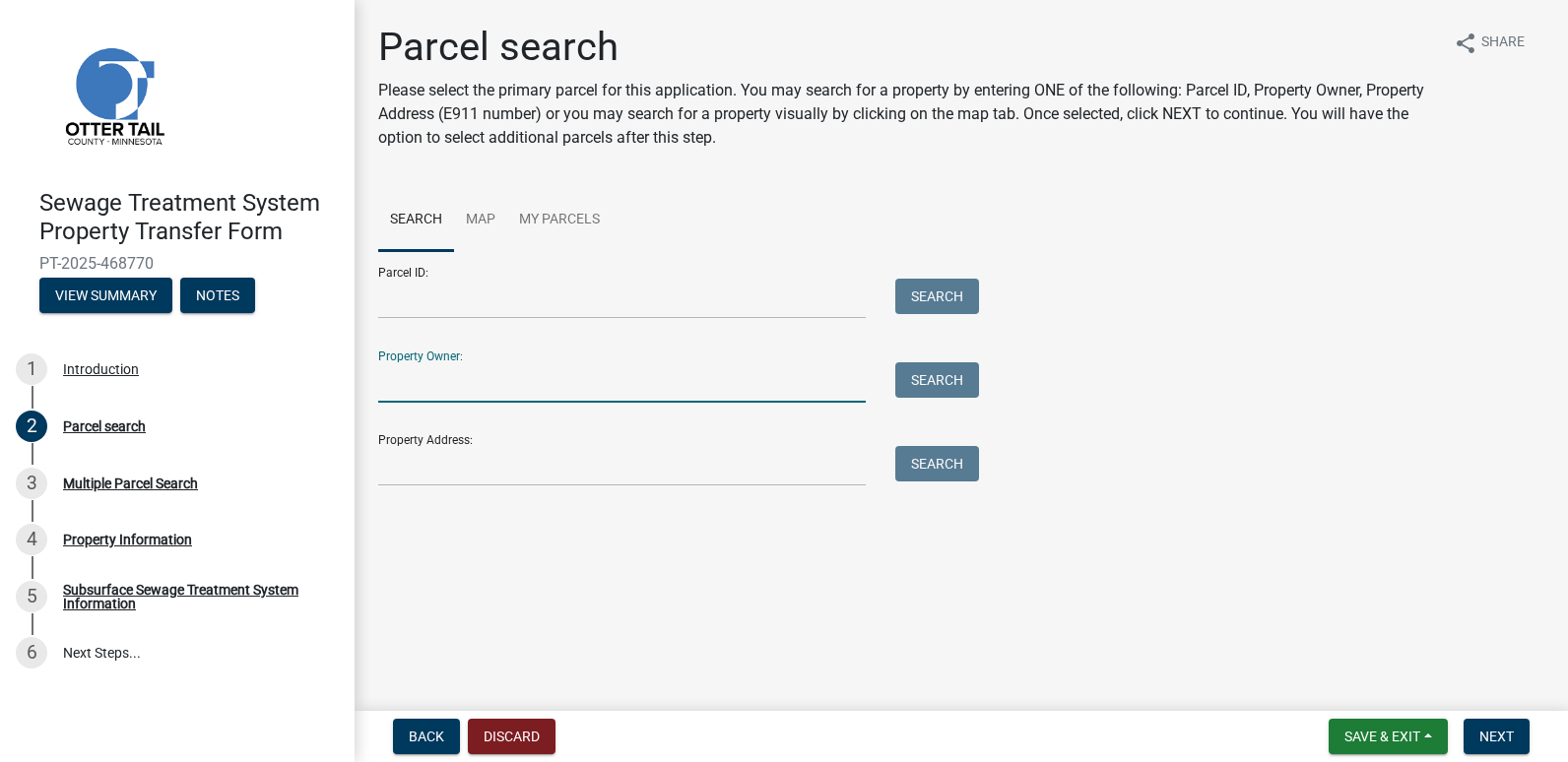
click at [405, 393] on input "Property Owner:" at bounding box center [622, 382] width 487 height 40
type input "[PERSON_NAME]"
click at [943, 380] on button "Search" at bounding box center [938, 381] width 84 height 36
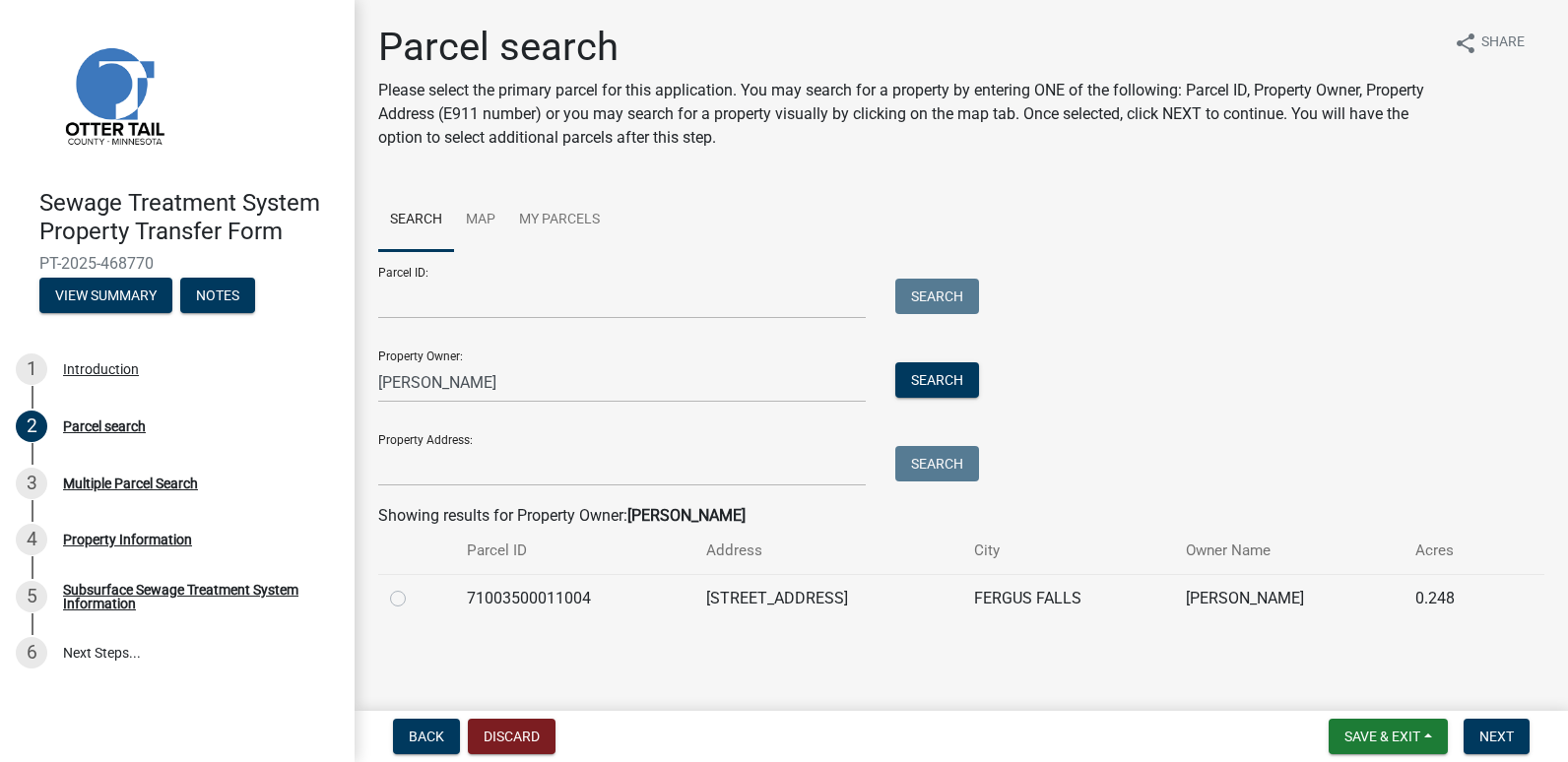
click at [413, 587] on label at bounding box center [413, 587] width 0 height 0
click at [413, 600] on input "radio" at bounding box center [419, 593] width 13 height 13
radio input "true"
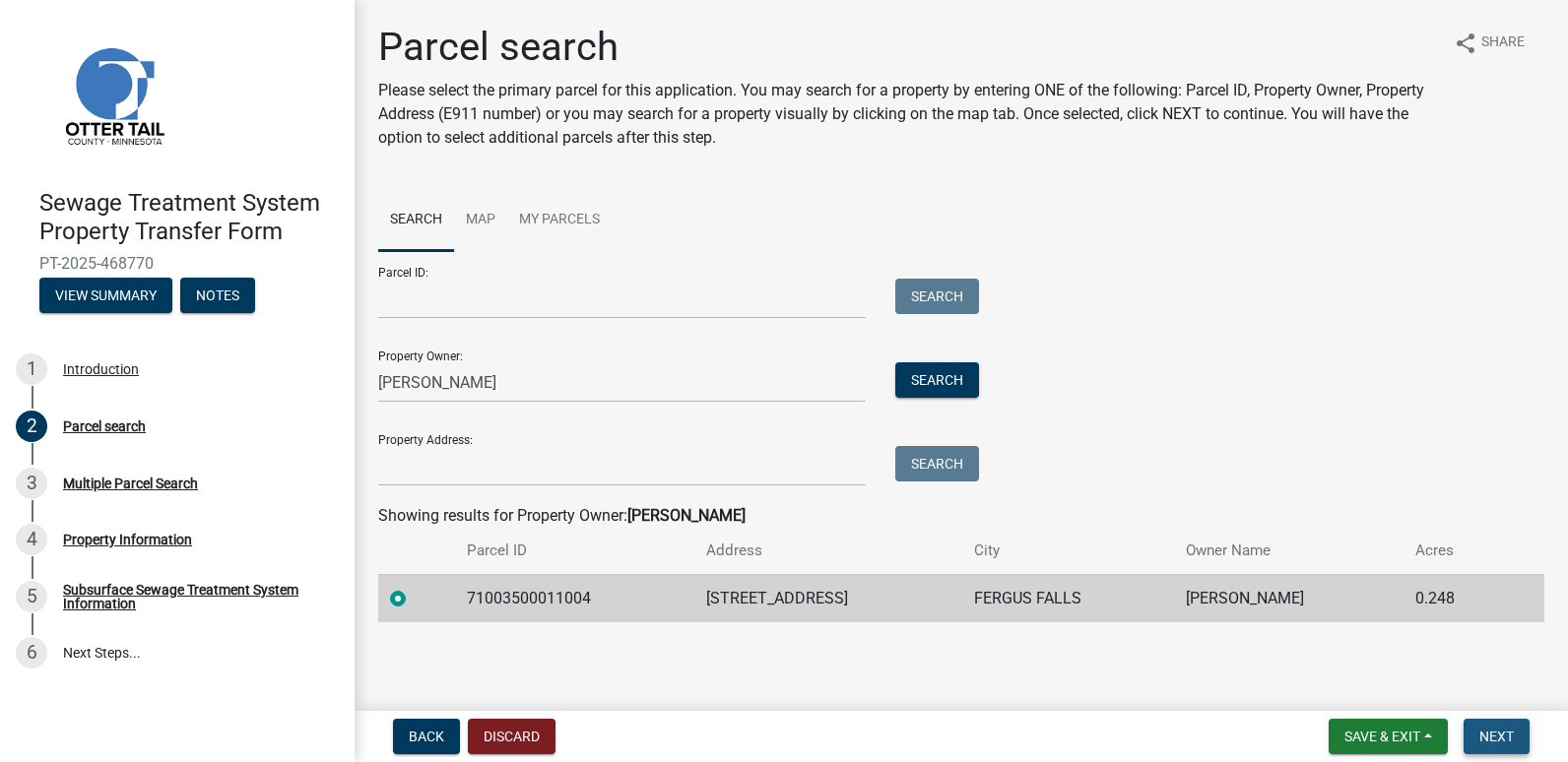
click at [1507, 741] on span "Next" at bounding box center [1496, 737] width 35 height 16
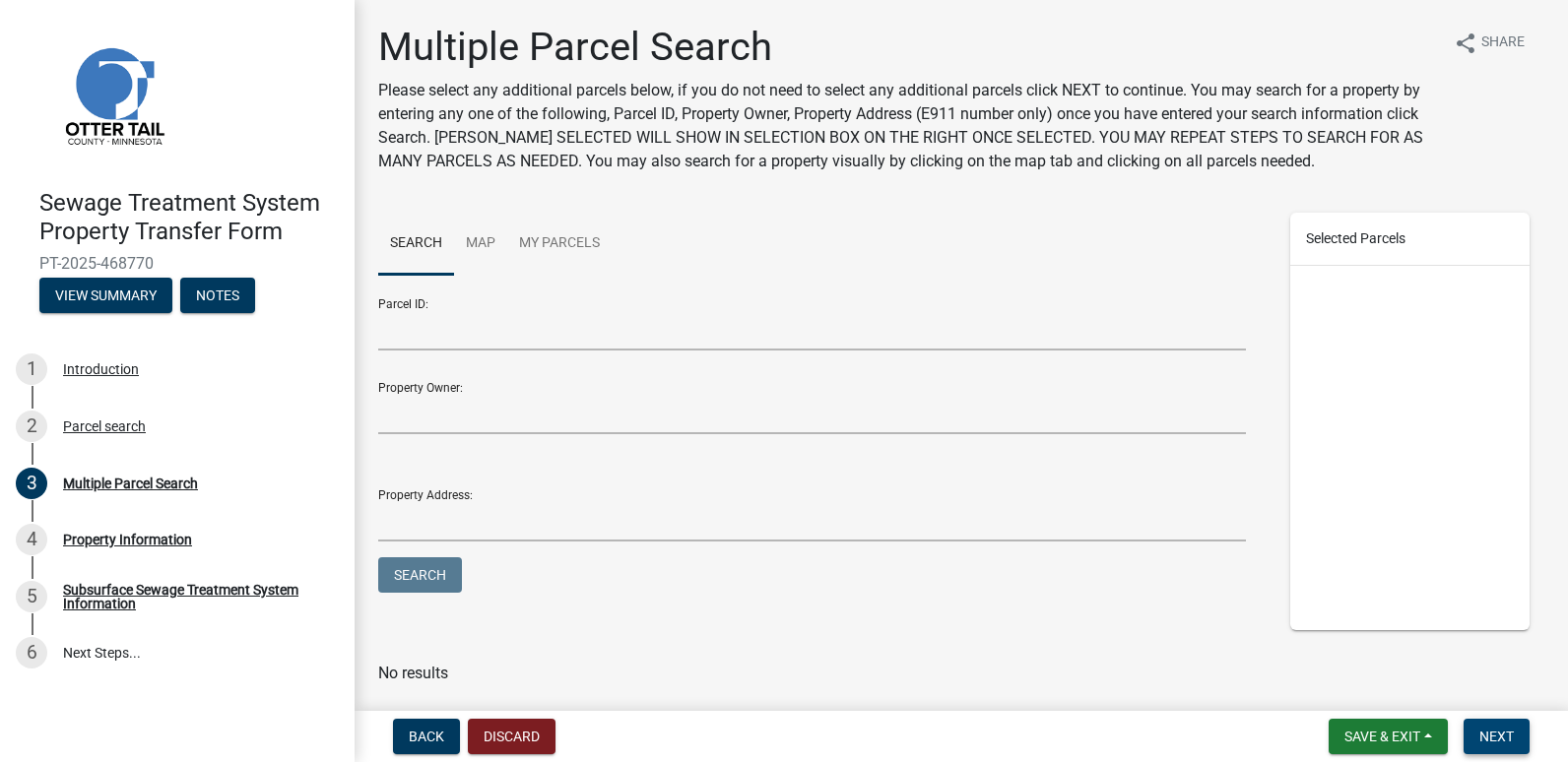
click at [1487, 732] on span "Next" at bounding box center [1496, 737] width 35 height 16
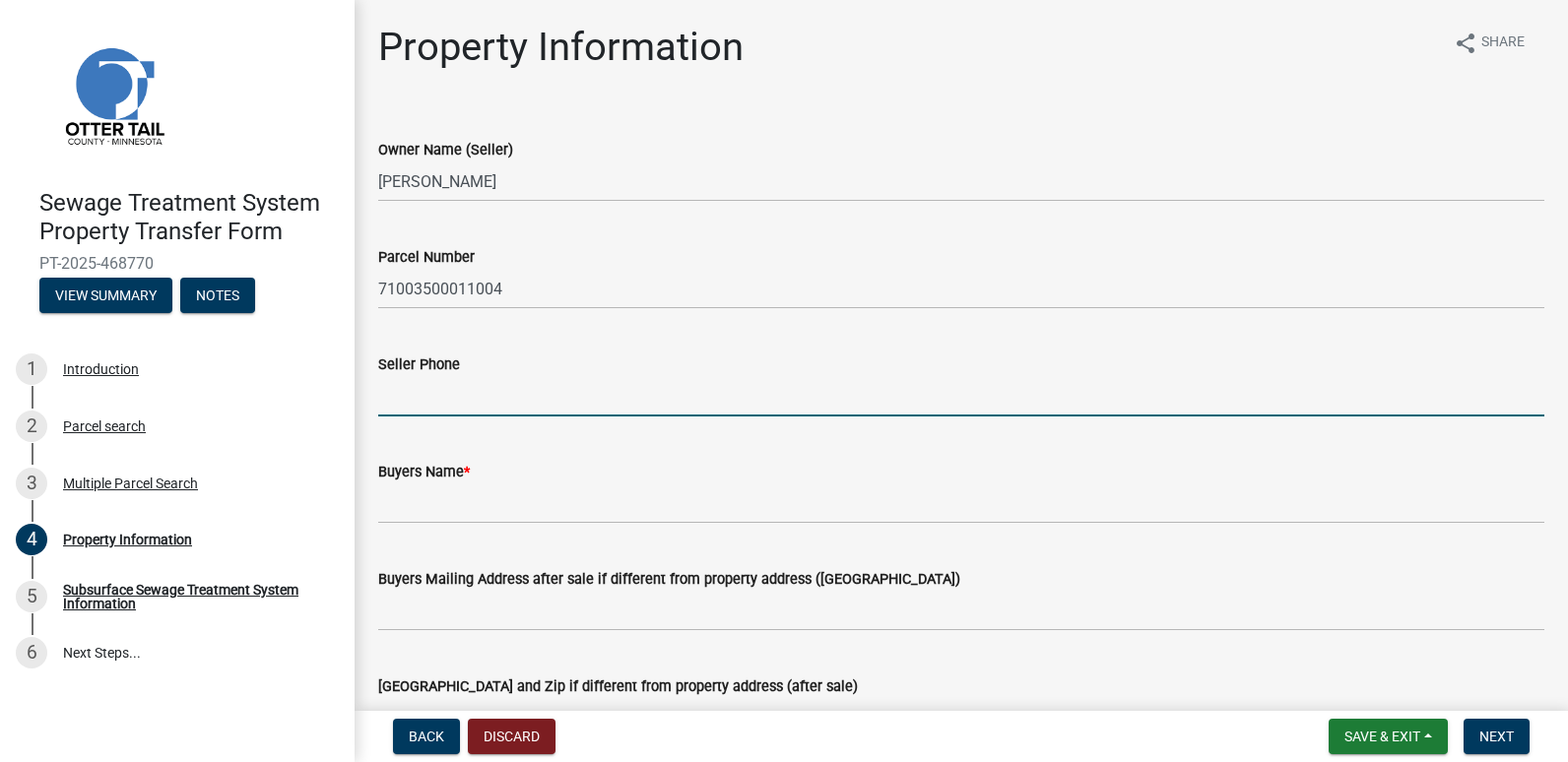
click at [393, 402] on input "Seller Phone" at bounding box center [962, 396] width 1167 height 40
type input "[PHONE_NUMBER]"
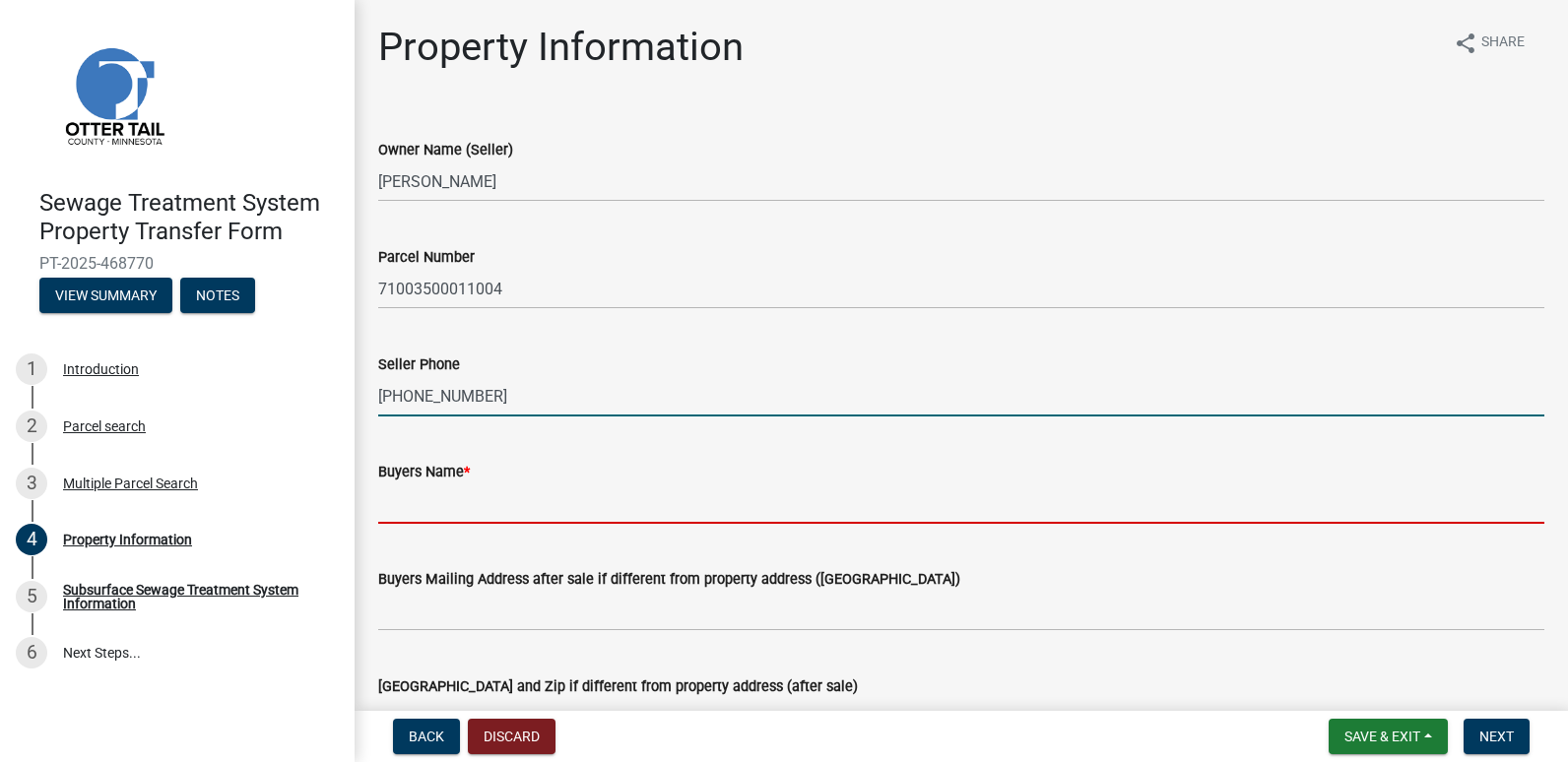
click at [383, 502] on input "Buyers Name *" at bounding box center [962, 503] width 1167 height 40
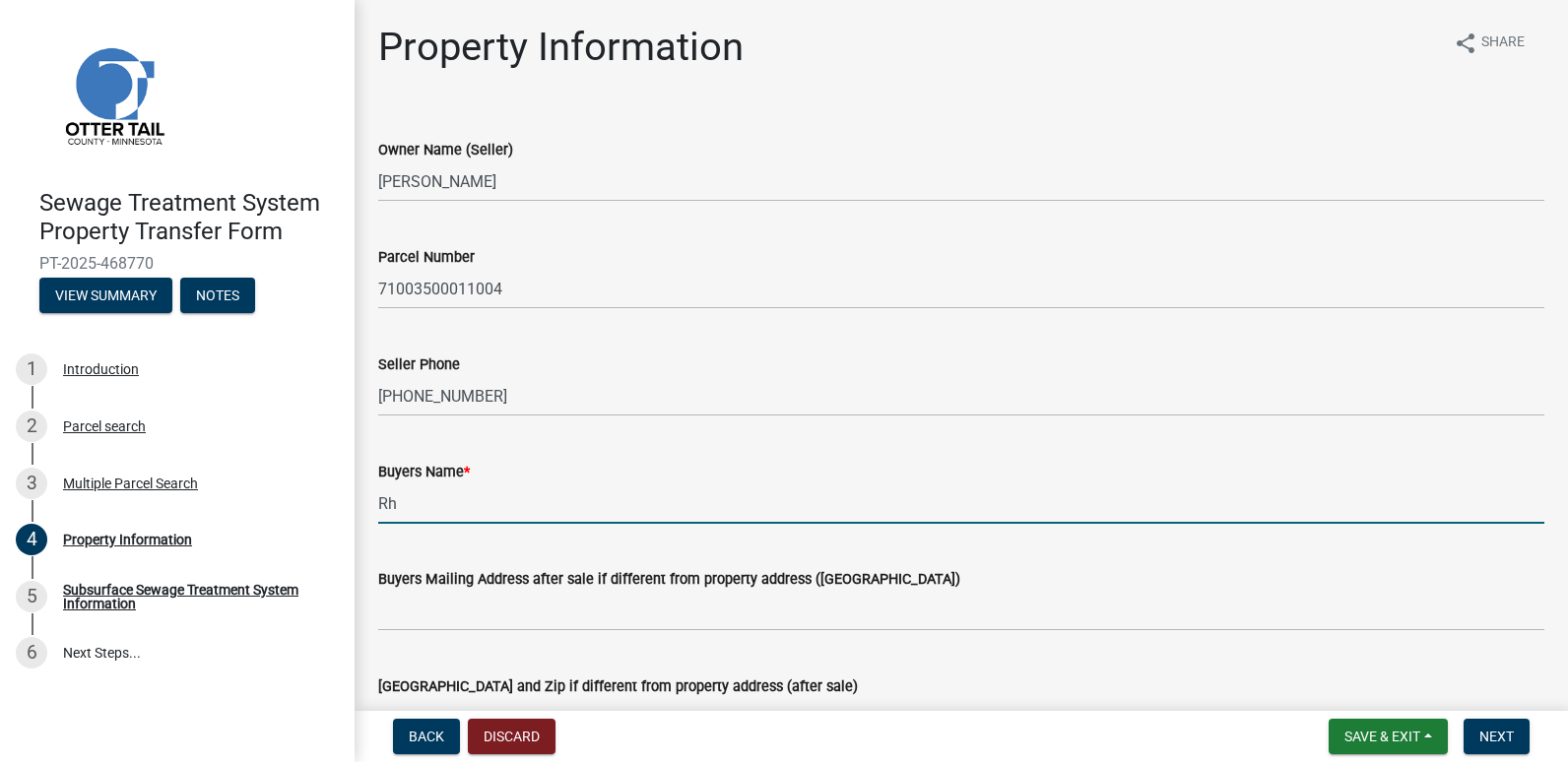
type input "R"
type input "[PERSON_NAME] Revocable Trust"
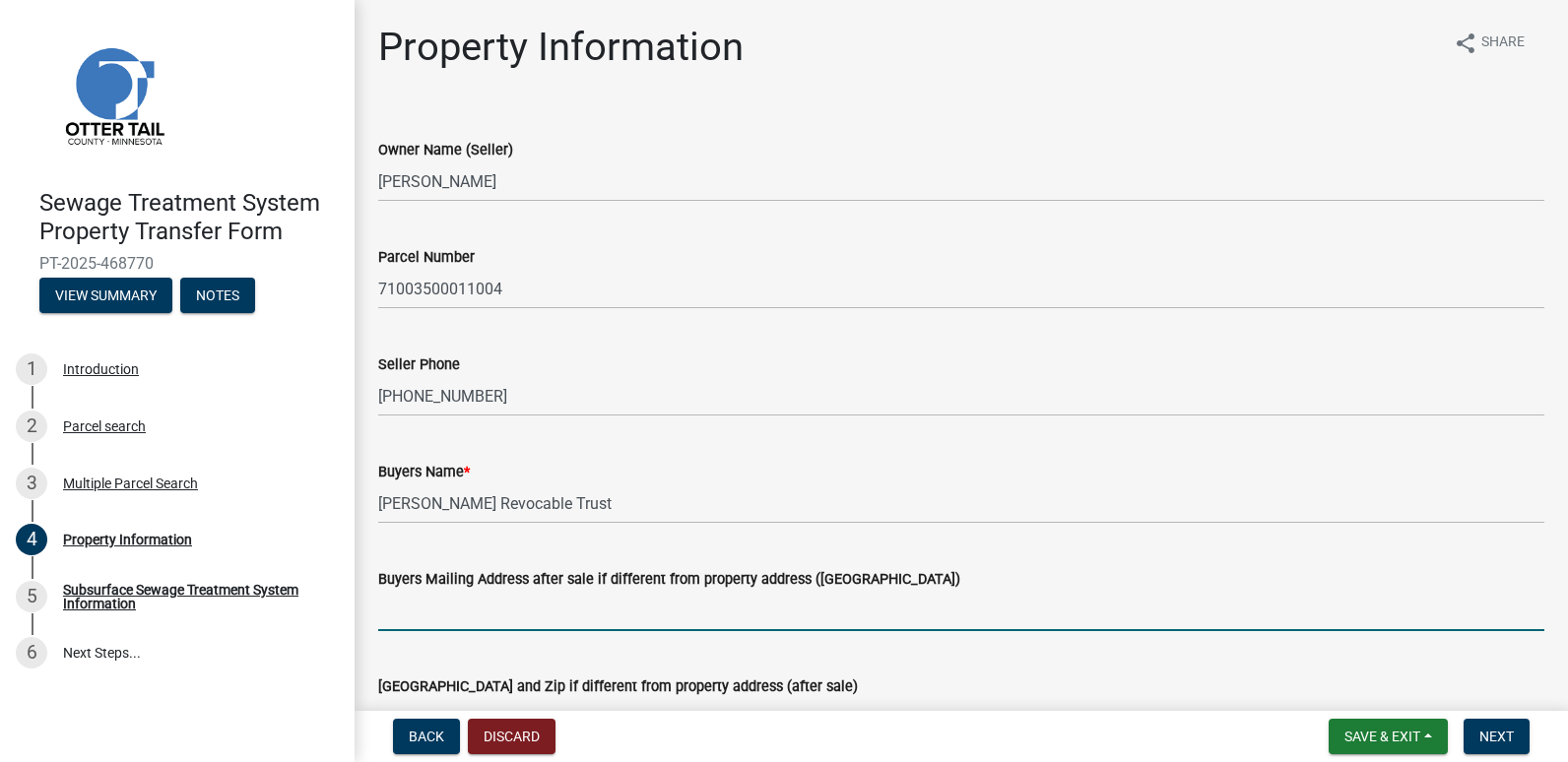
click at [410, 608] on input "Buyers Mailing Address after sale if different from property address ([GEOGRAPH…" at bounding box center [962, 611] width 1167 height 40
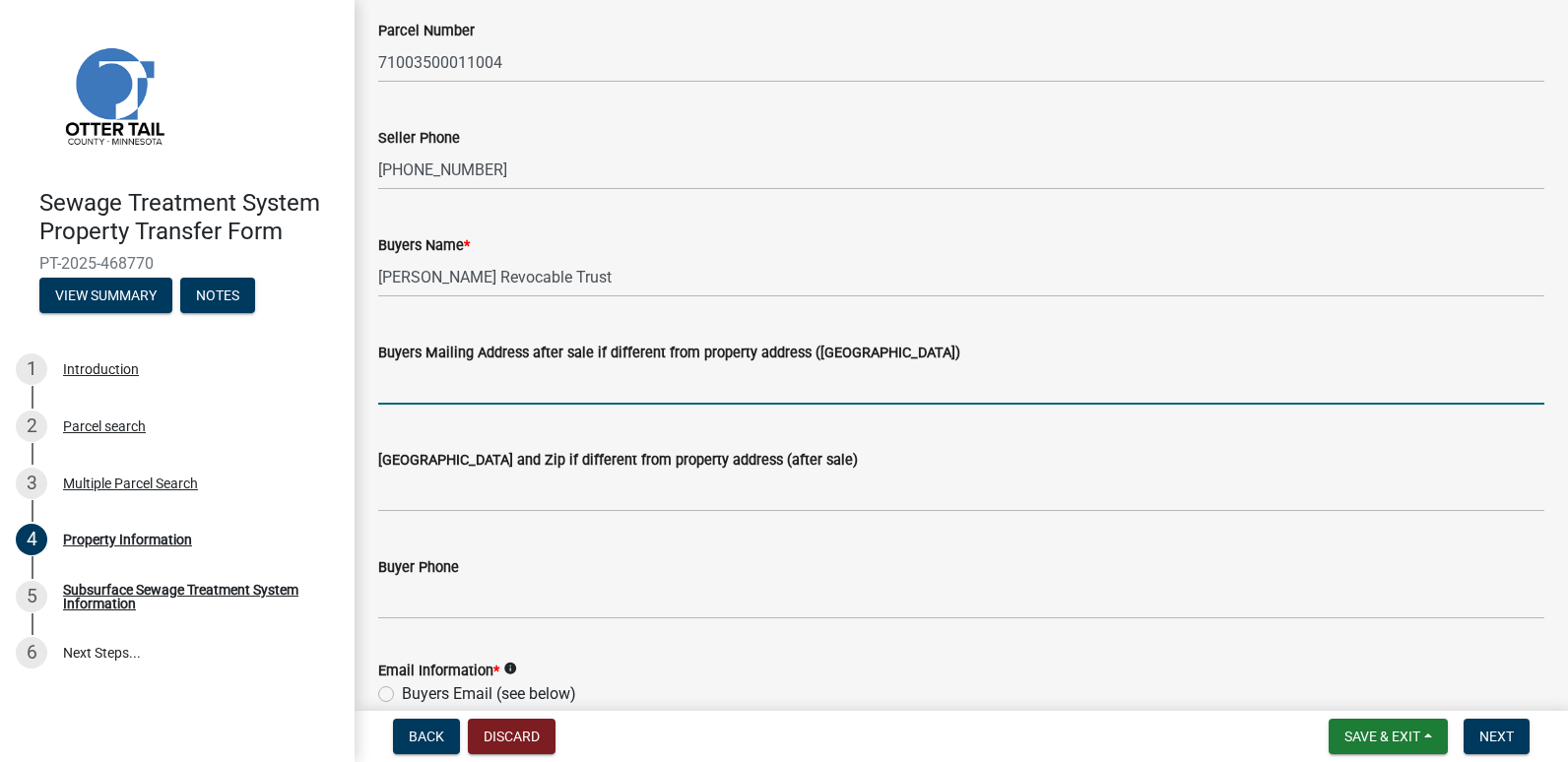
scroll to position [296, 0]
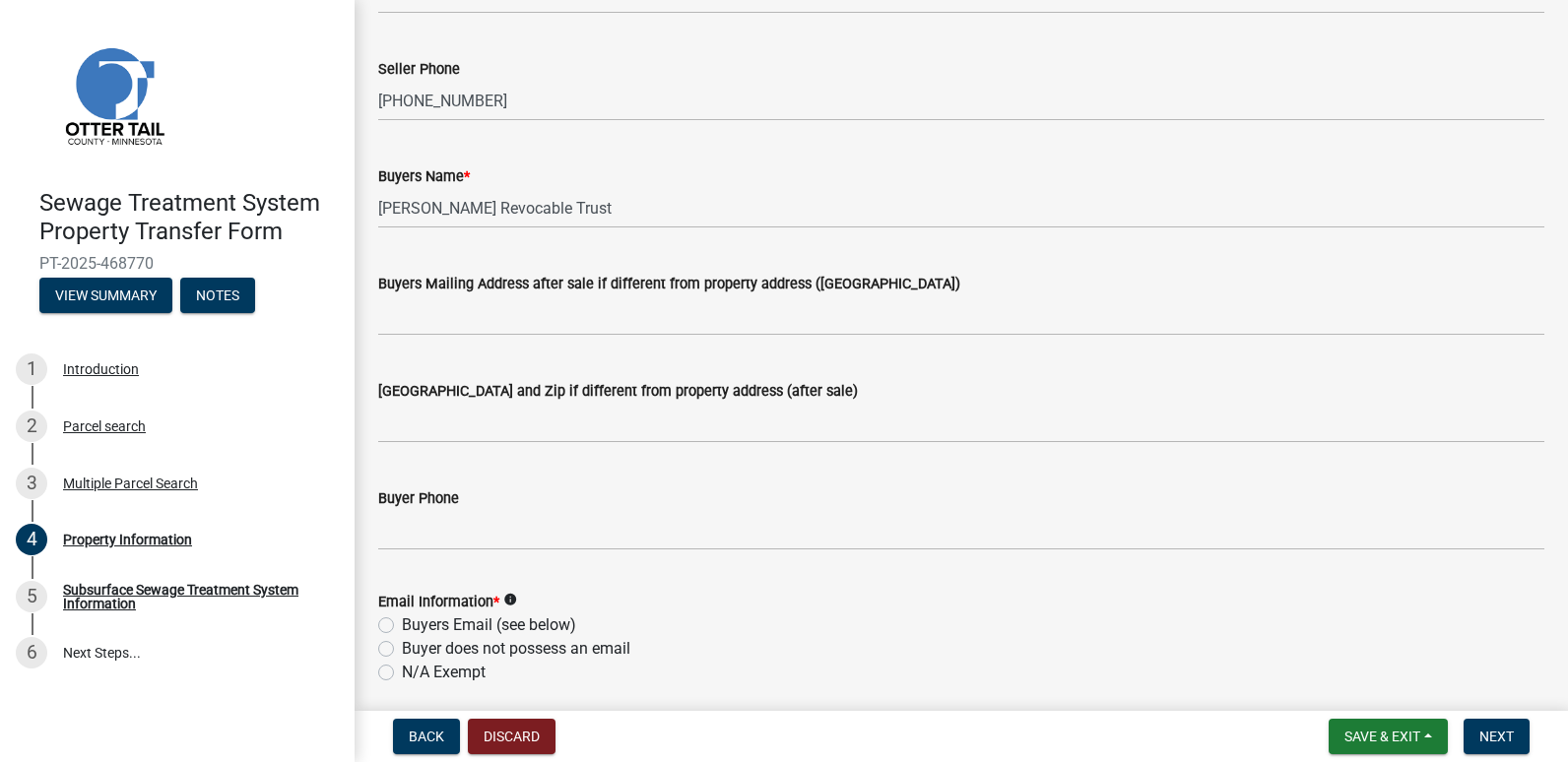
click at [401, 675] on label "N/A Exempt" at bounding box center [443, 673] width 84 height 24
click at [401, 674] on input "N/A Exempt" at bounding box center [407, 667] width 13 height 13
radio input "true"
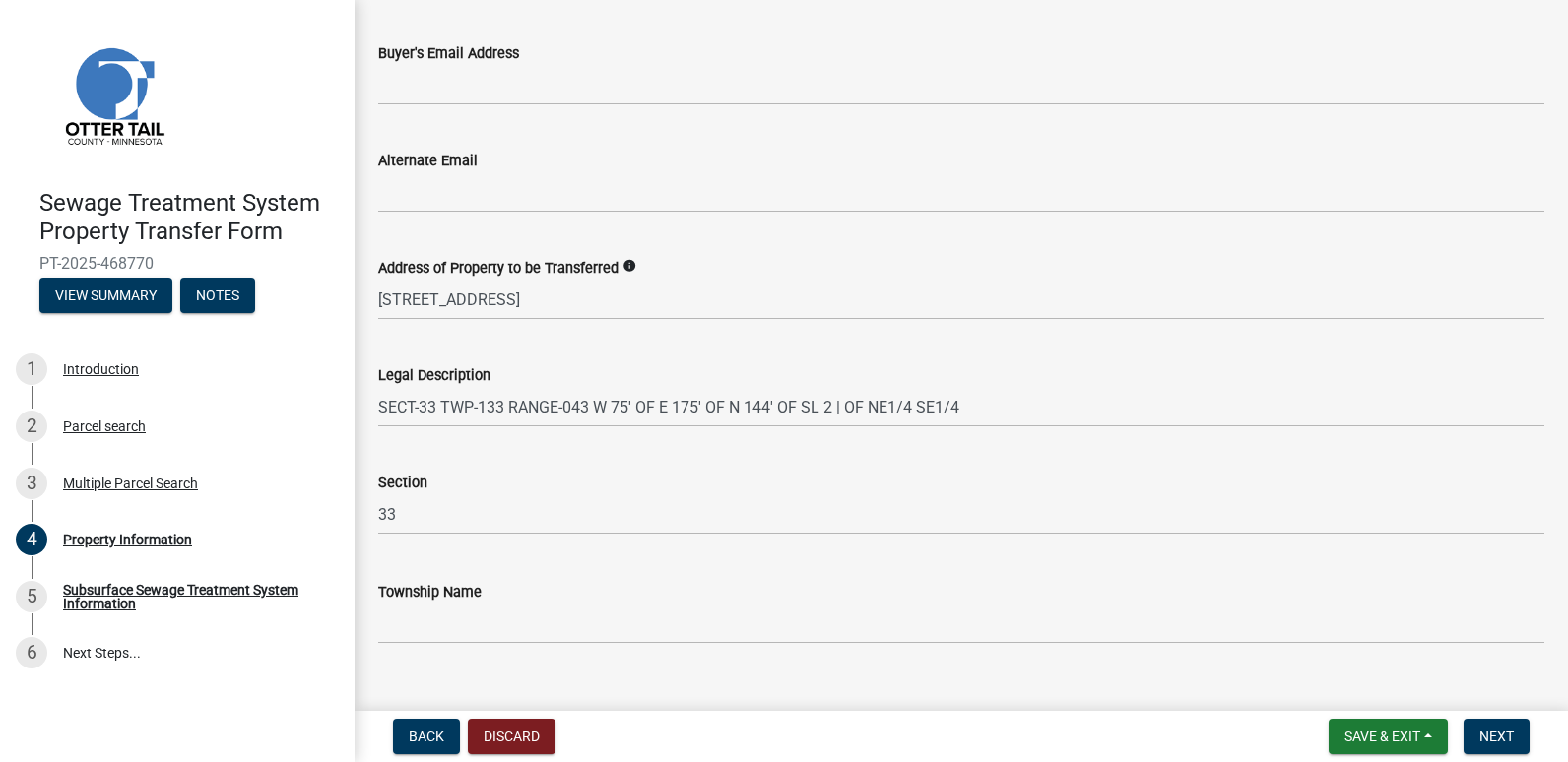
scroll to position [985, 0]
click at [1506, 734] on span "Next" at bounding box center [1496, 737] width 35 height 16
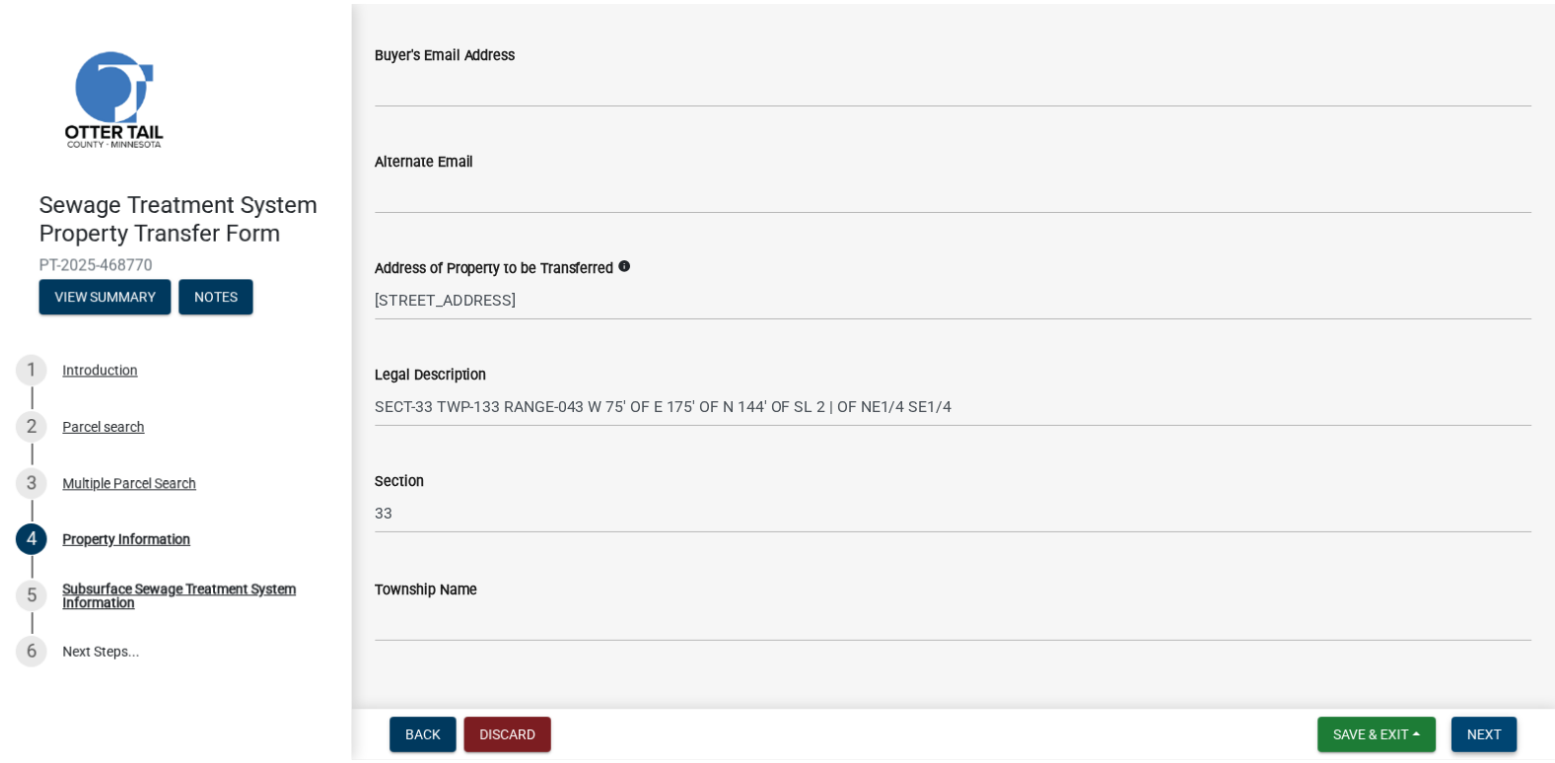
scroll to position [0, 0]
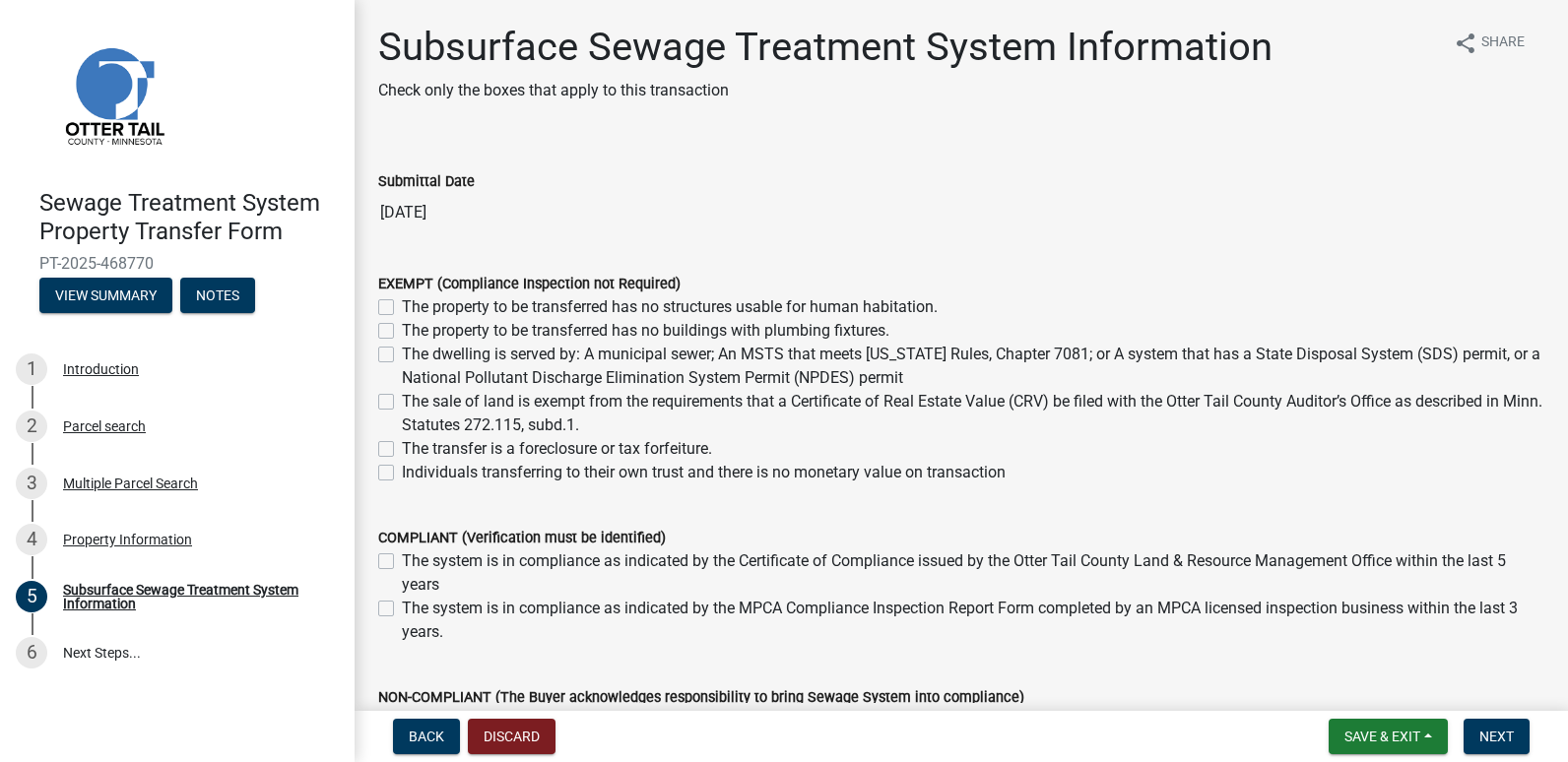
click at [401, 475] on label "Individuals transferring to their own trust and there is no monetary value on t…" at bounding box center [703, 473] width 604 height 24
click at [401, 473] on input "Individuals transferring to their own trust and there is no monetary value on t…" at bounding box center [407, 467] width 13 height 13
checkbox input "true"
checkbox input "false"
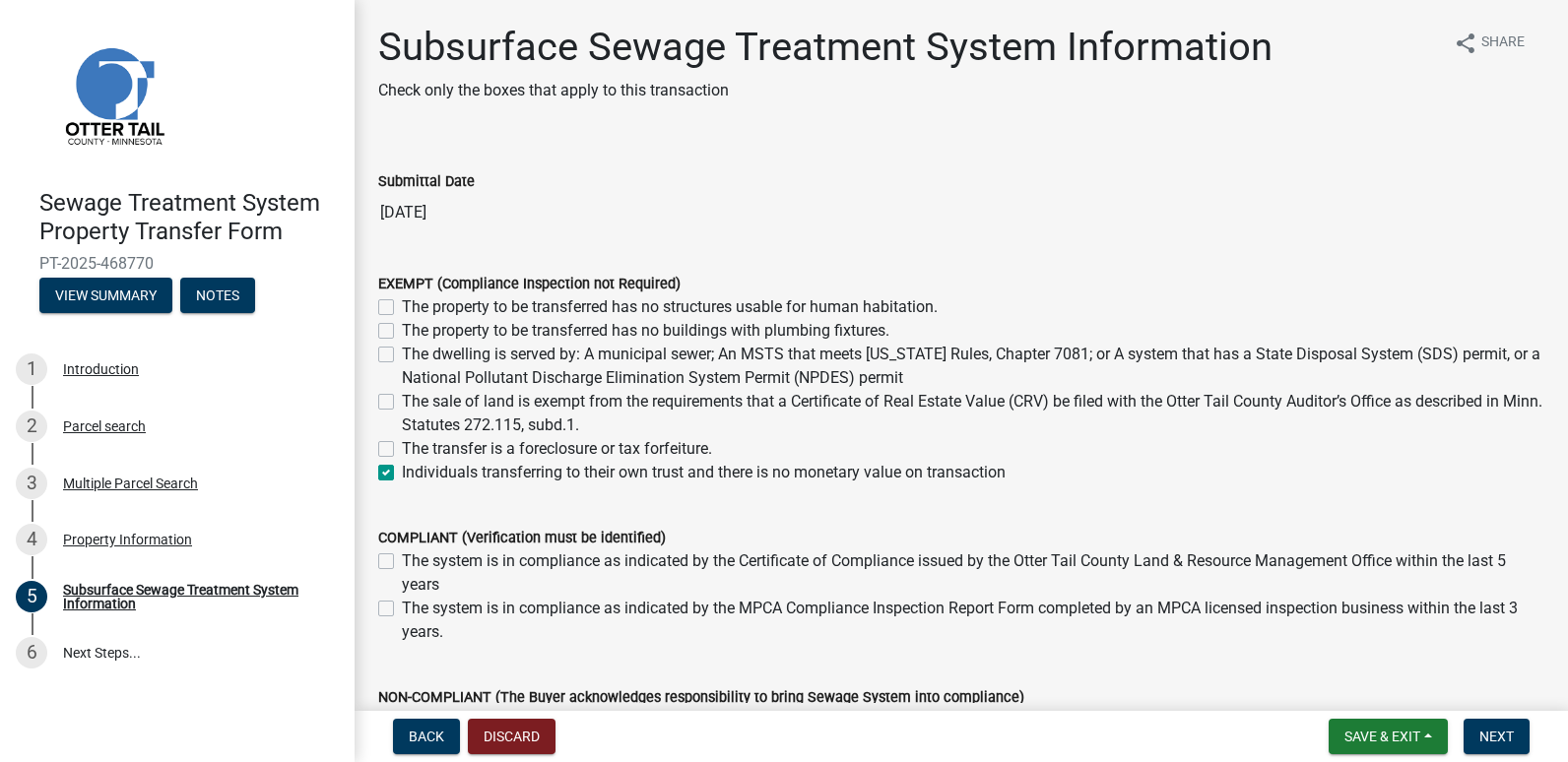
checkbox input "false"
checkbox input "true"
click at [1514, 739] on span "Next" at bounding box center [1496, 737] width 35 height 16
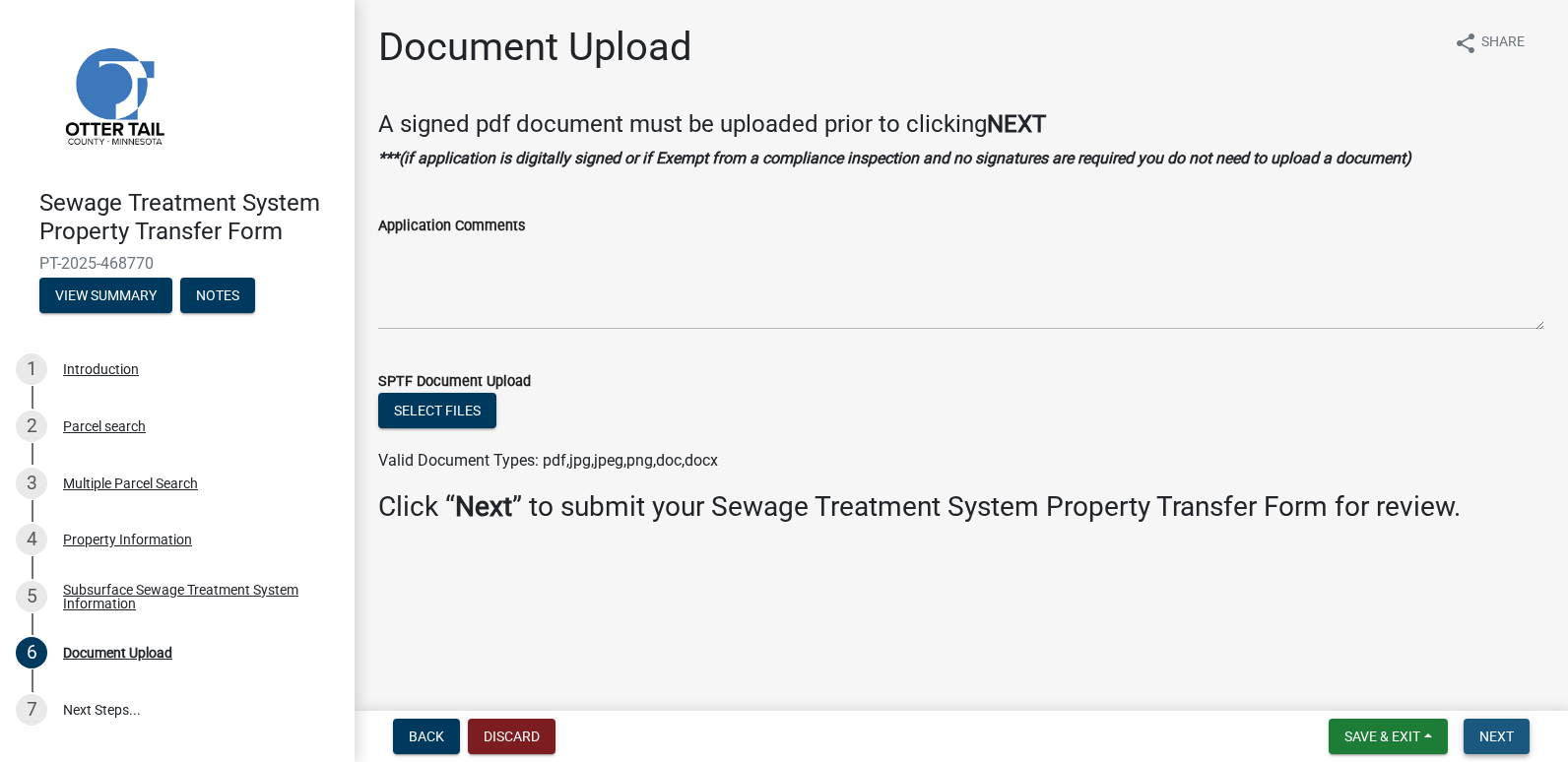
click at [1505, 733] on span "Next" at bounding box center [1496, 737] width 35 height 16
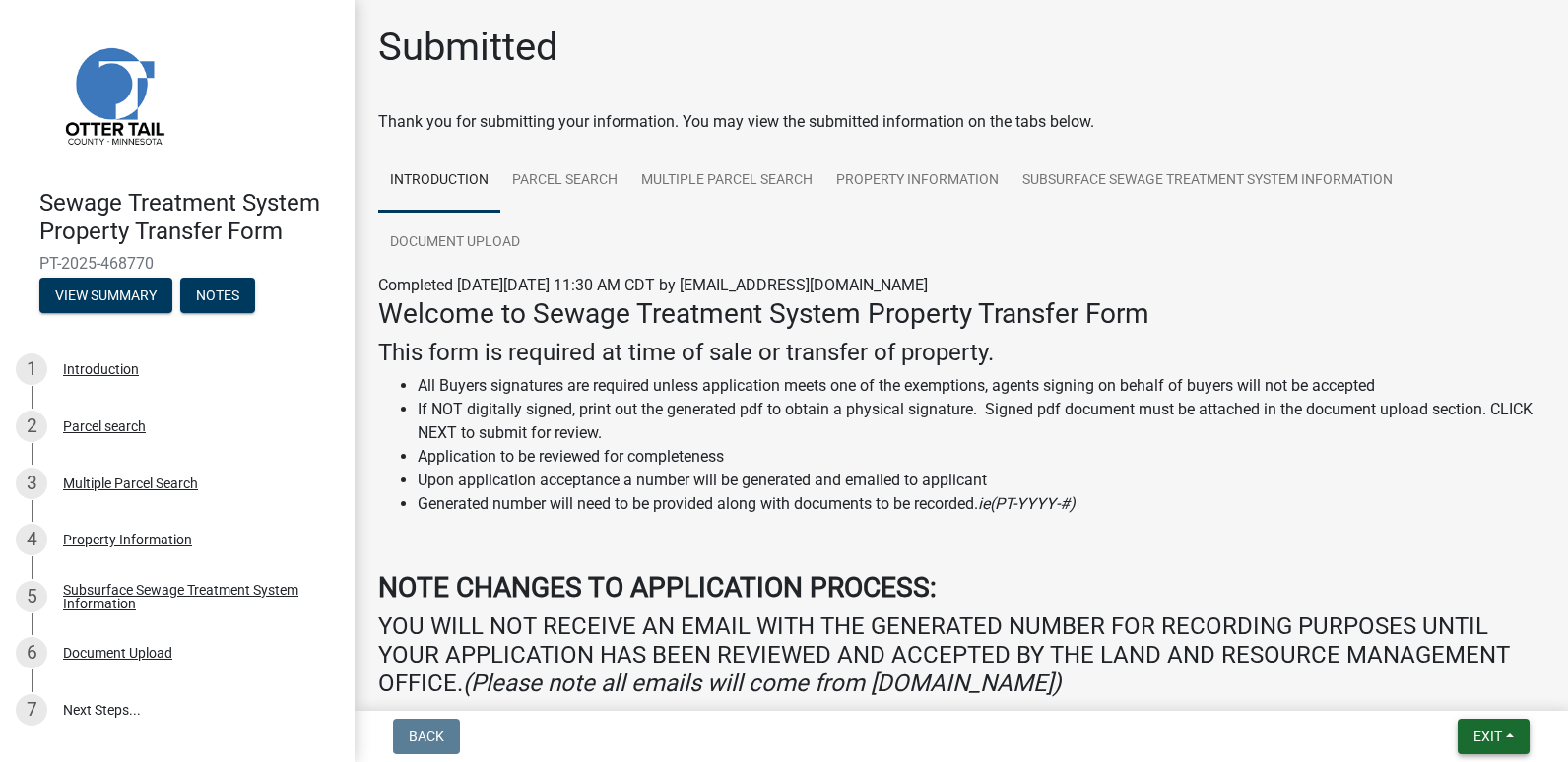
click at [1376, 729] on div "Back Exit Save Save & Exit" at bounding box center [962, 737] width 1182 height 36
click at [1482, 736] on span "Exit" at bounding box center [1488, 737] width 29 height 16
click at [1428, 679] on button "Save & Exit" at bounding box center [1451, 685] width 158 height 47
